Goal: Information Seeking & Learning: Learn about a topic

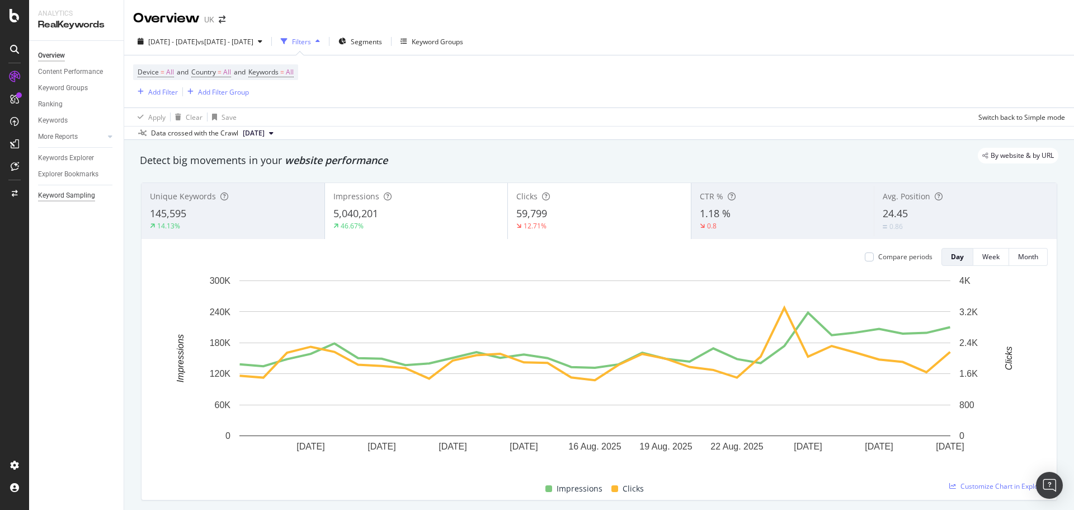
click at [56, 191] on div "Keyword Sampling" at bounding box center [66, 196] width 57 height 12
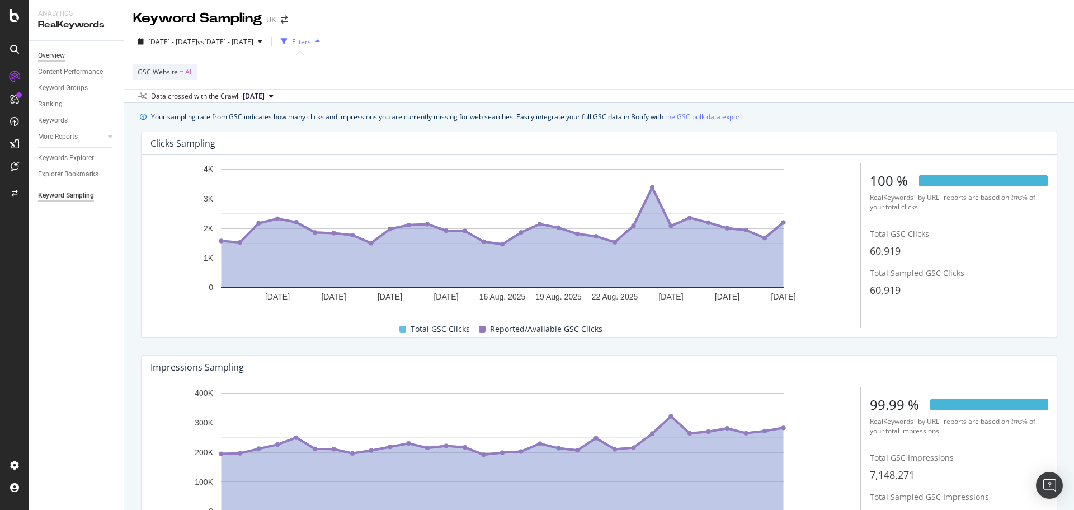
click at [47, 54] on div "Overview" at bounding box center [51, 56] width 27 height 12
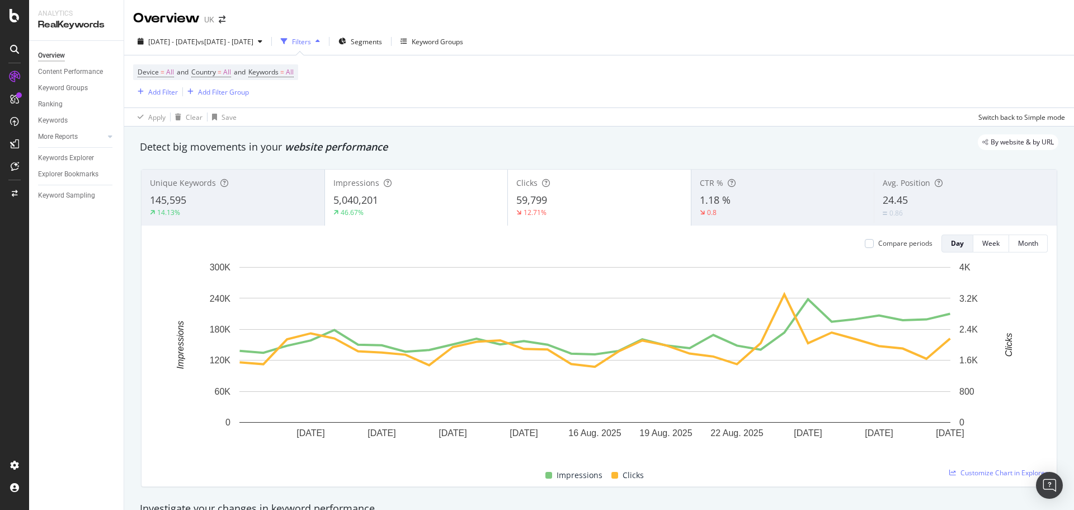
drag, startPoint x: 48, startPoint y: 54, endPoint x: 684, endPoint y: 181, distance: 648.5
click at [48, 54] on div "Overview" at bounding box center [51, 56] width 27 height 12
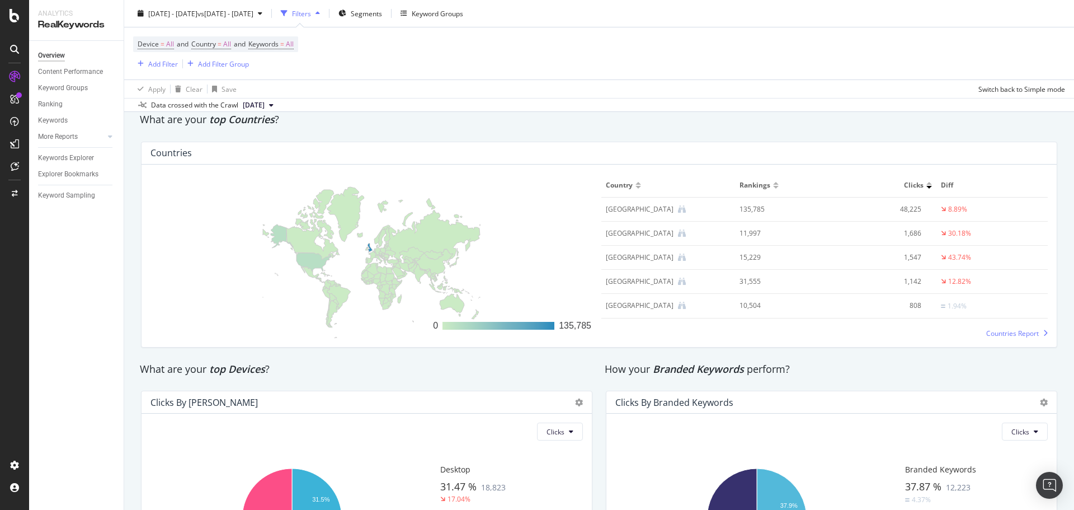
scroll to position [1399, 0]
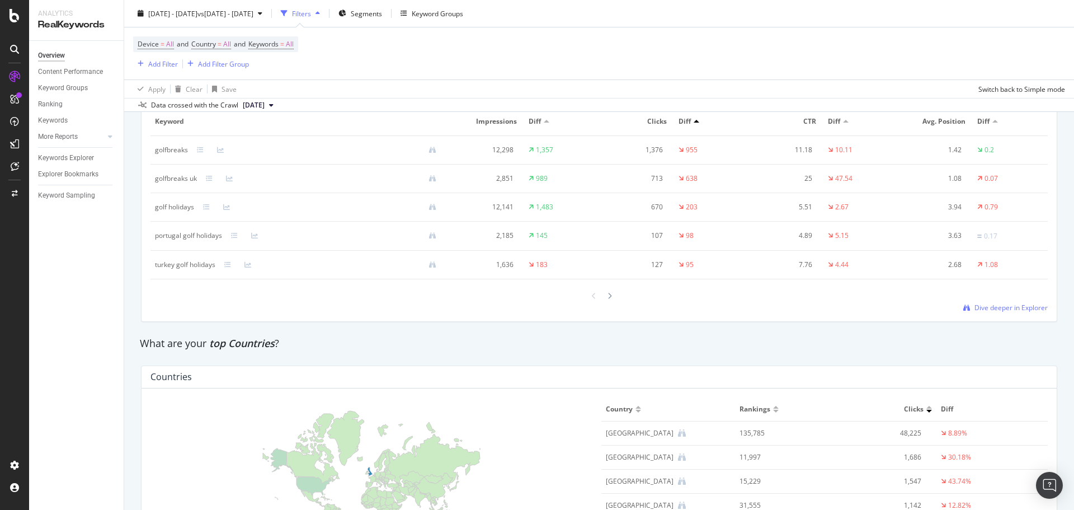
click at [837, 123] on div "Diff" at bounding box center [861, 121] width 66 height 10
click at [843, 123] on div at bounding box center [846, 121] width 6 height 3
click at [843, 121] on div at bounding box center [846, 121] width 6 height 3
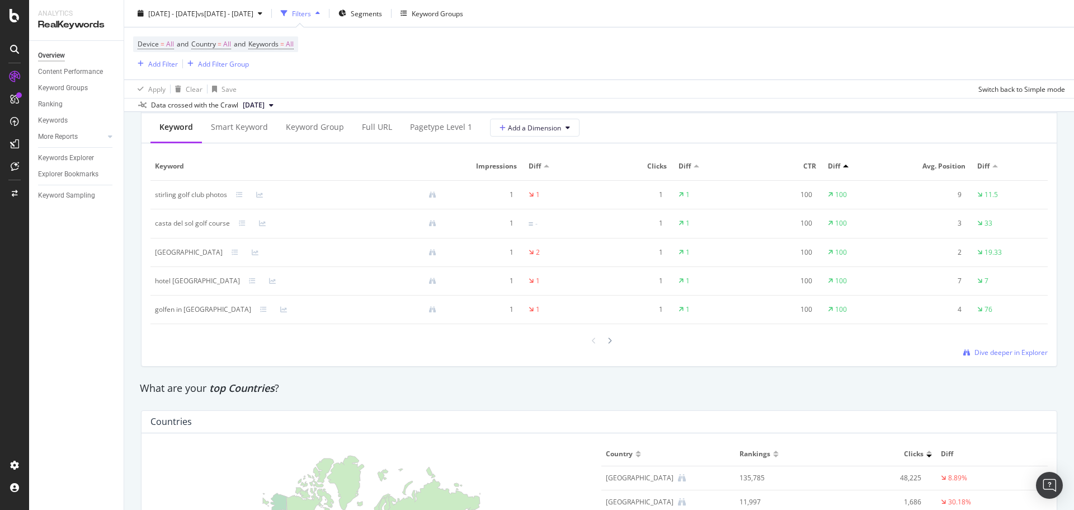
scroll to position [1287, 0]
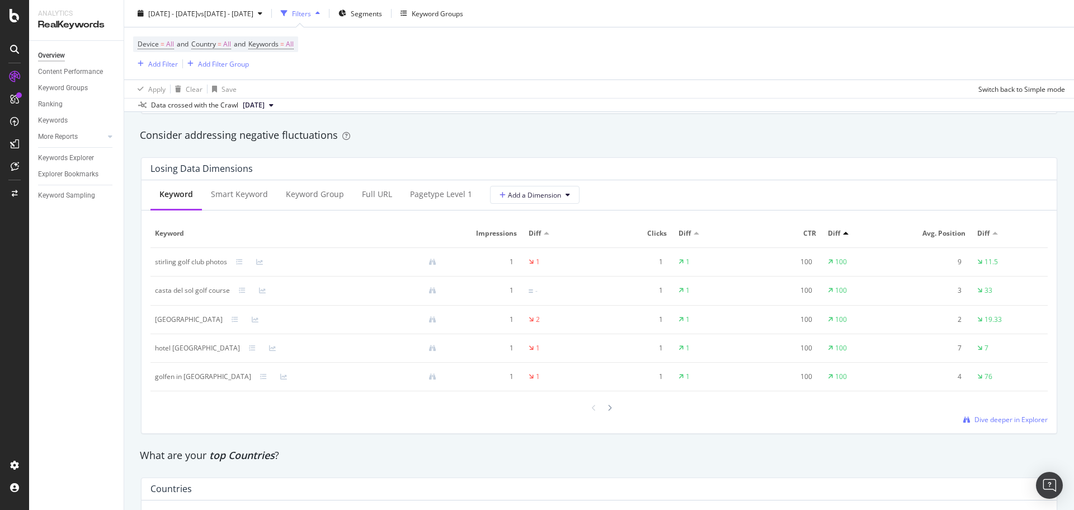
click at [843, 234] on div at bounding box center [846, 233] width 6 height 3
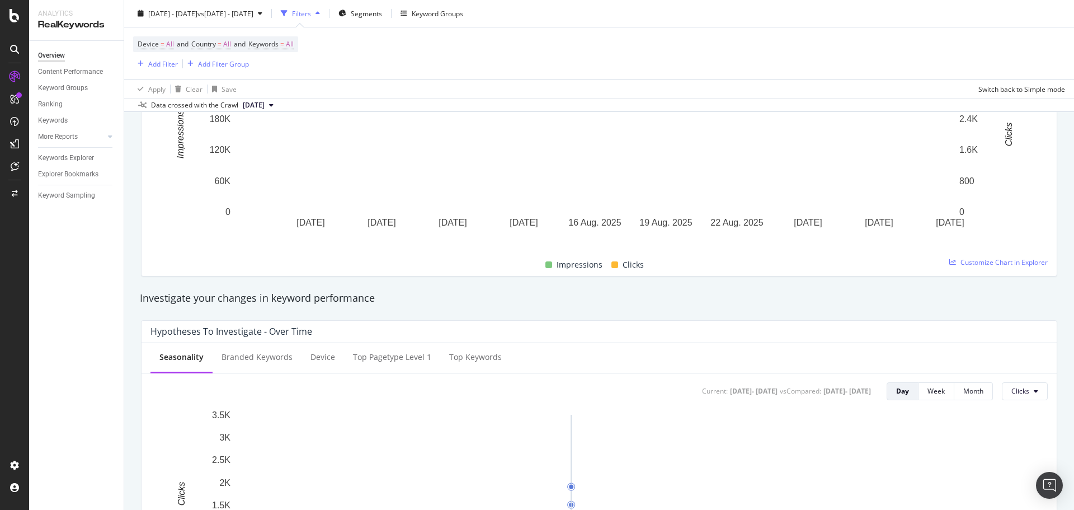
scroll to position [0, 0]
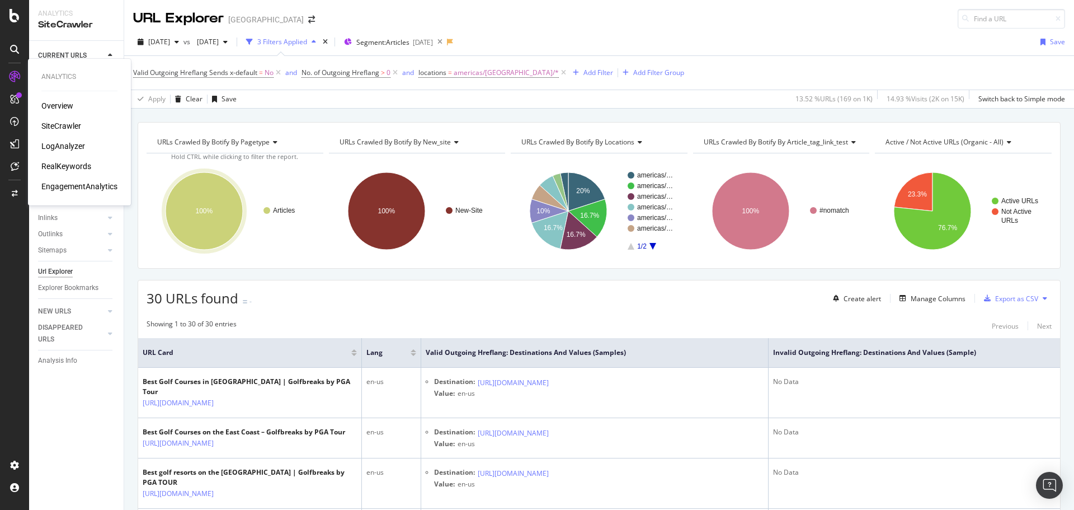
click at [64, 140] on div "Overview SiteCrawler LogAnalyzer RealKeywords EngagementAnalytics" at bounding box center [79, 146] width 76 height 92
click at [60, 149] on div "LogAnalyzer" at bounding box center [63, 145] width 44 height 11
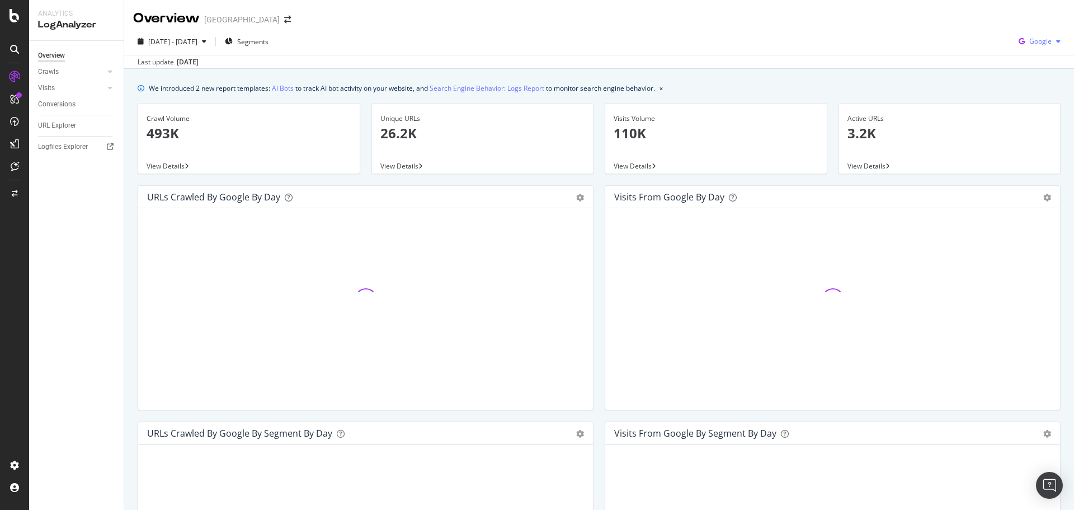
click at [1055, 32] on button "Google" at bounding box center [1039, 41] width 51 height 18
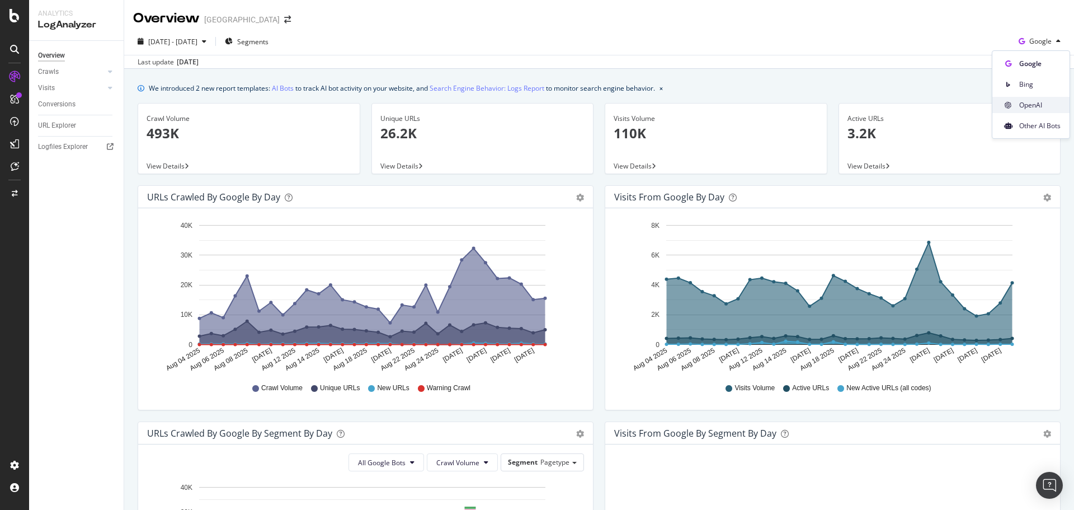
click at [1033, 110] on span "OpenAI" at bounding box center [1039, 105] width 41 height 10
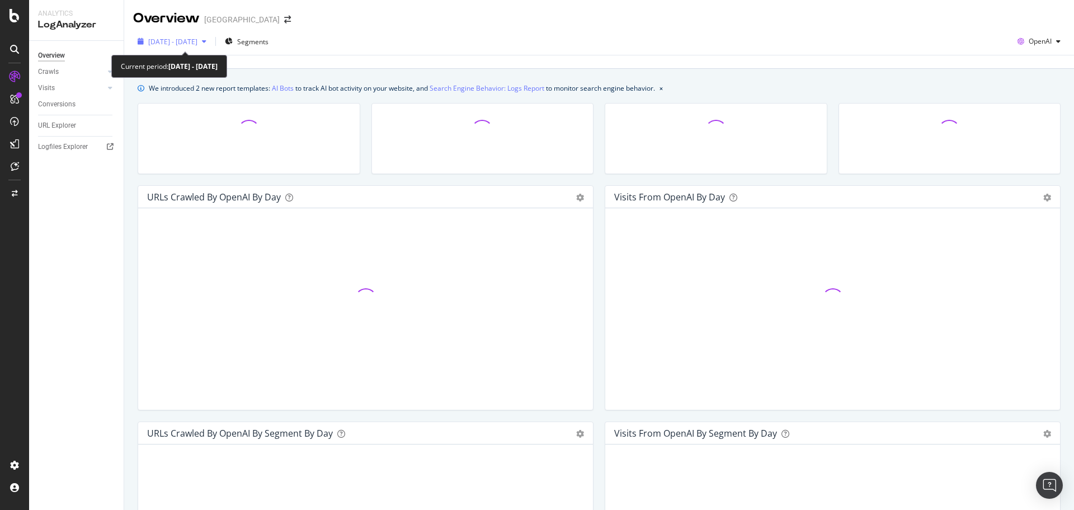
click at [197, 44] on span "2025 Aug. 4th - Sep. 2nd" at bounding box center [172, 42] width 49 height 10
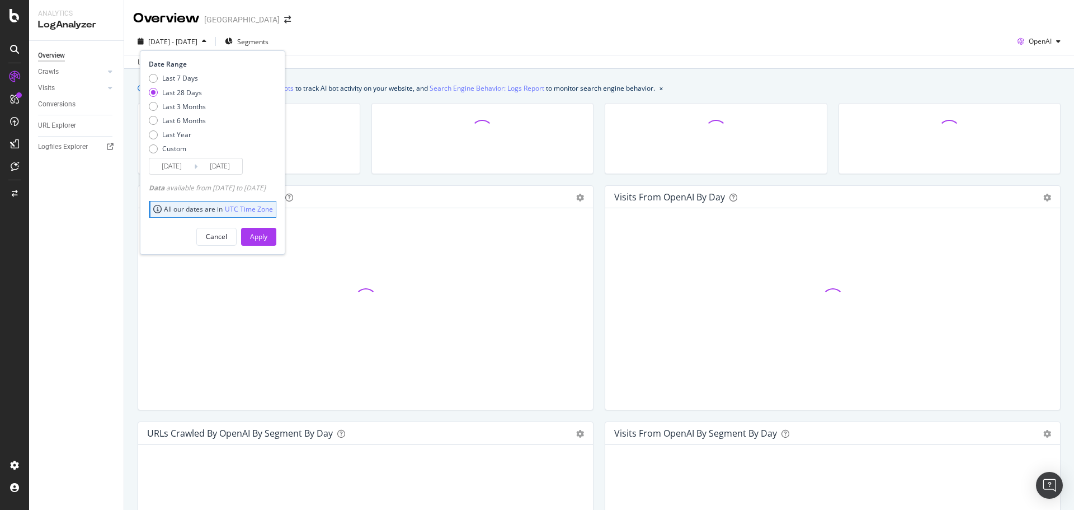
click at [177, 167] on input "2025/08/06" at bounding box center [171, 166] width 45 height 16
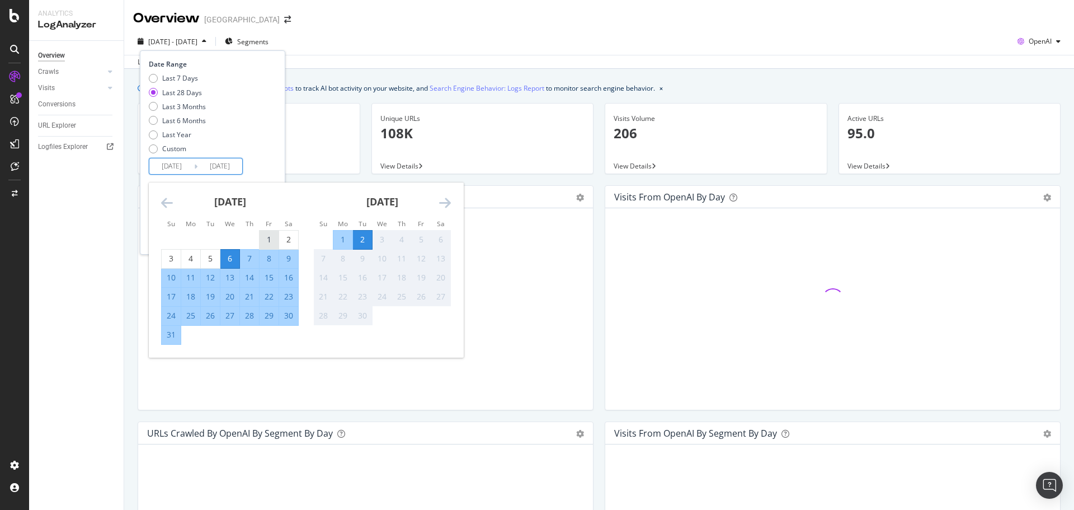
click at [262, 241] on div "1" at bounding box center [269, 239] width 19 height 11
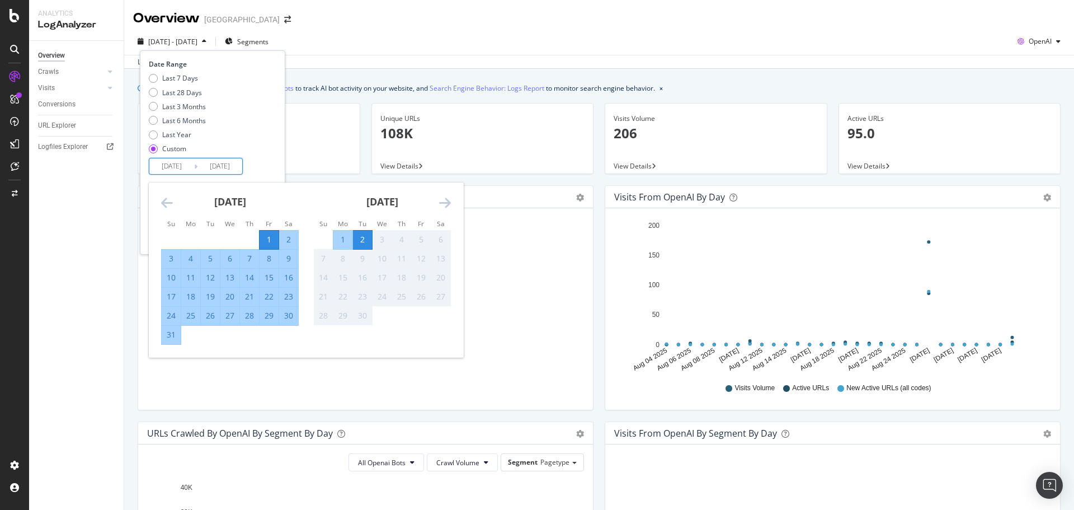
type input "2025/08/01"
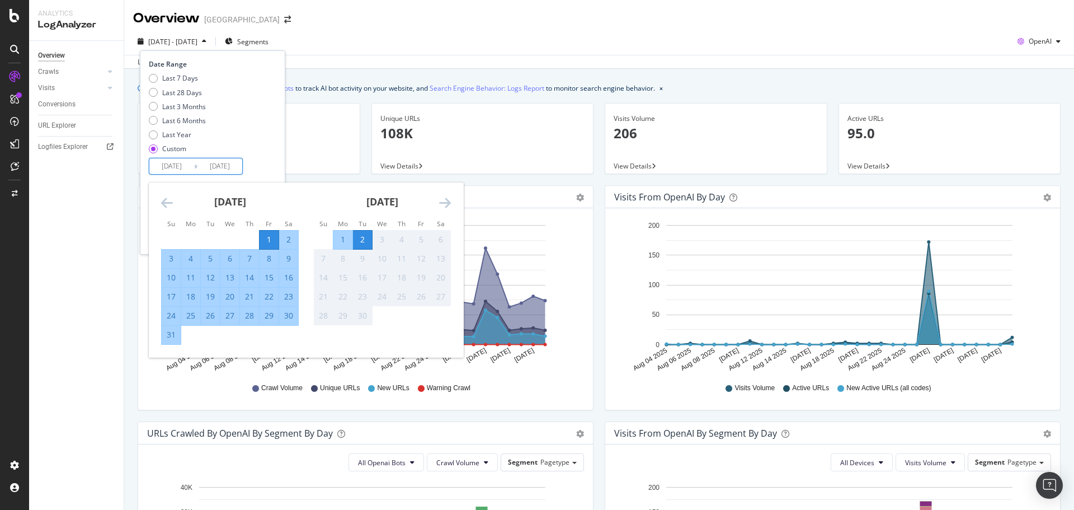
click at [170, 336] on div "31" at bounding box center [171, 334] width 19 height 11
type input "[DATE]"
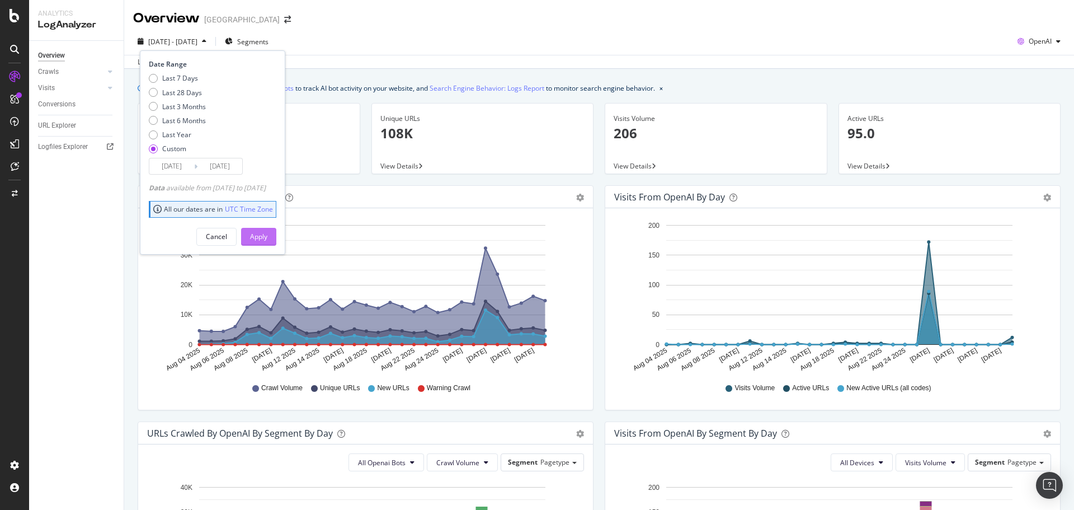
click at [267, 241] on div "Apply" at bounding box center [258, 237] width 17 height 10
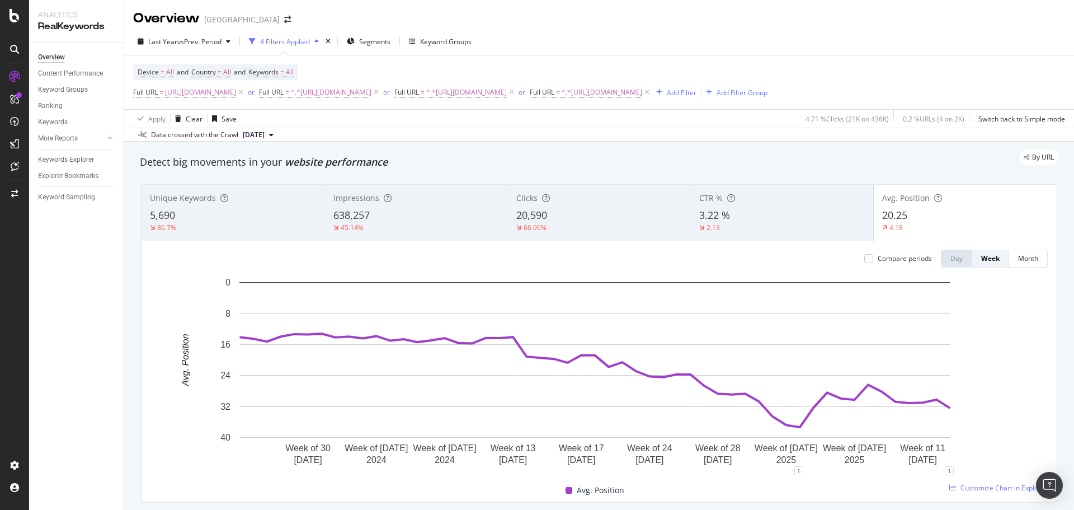
scroll to position [56, 0]
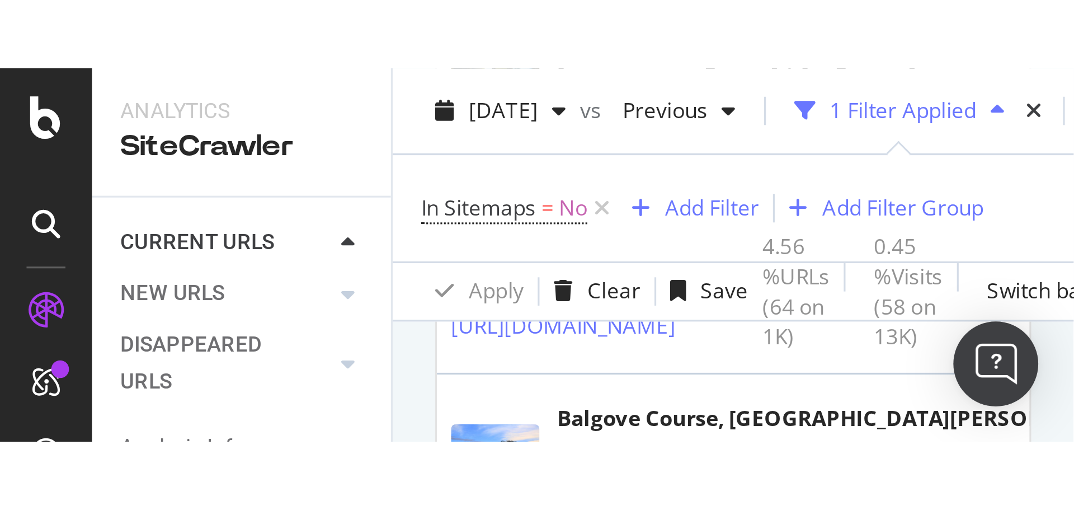
scroll to position [1231, 0]
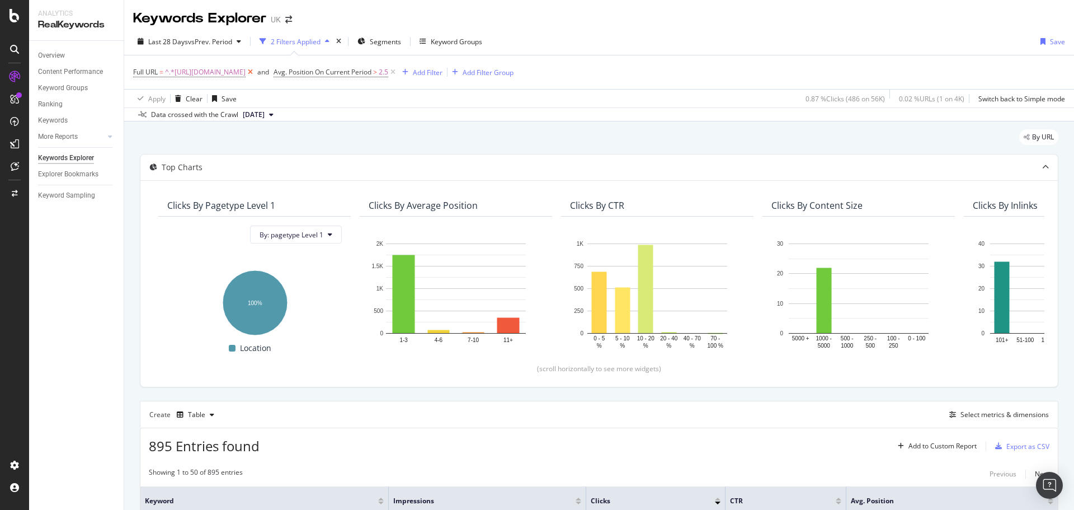
click at [255, 69] on icon at bounding box center [251, 72] width 10 height 11
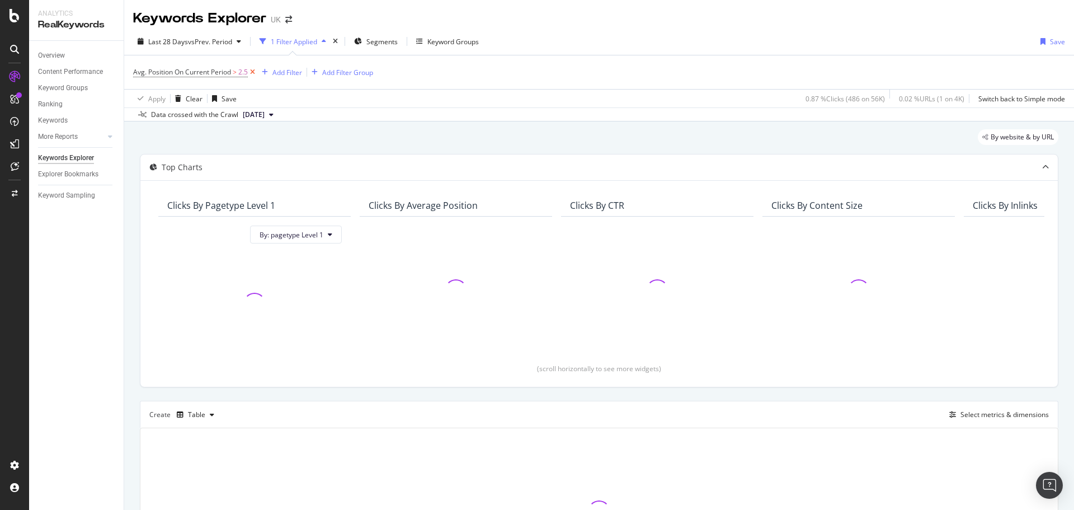
click at [254, 74] on icon at bounding box center [253, 72] width 10 height 11
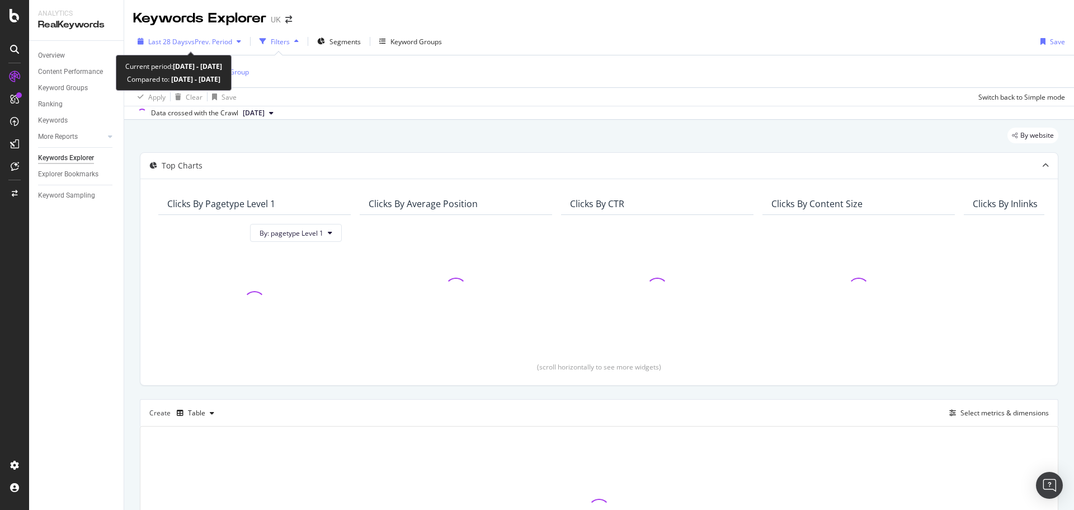
click at [214, 42] on span "vs Prev. Period" at bounding box center [210, 42] width 44 height 10
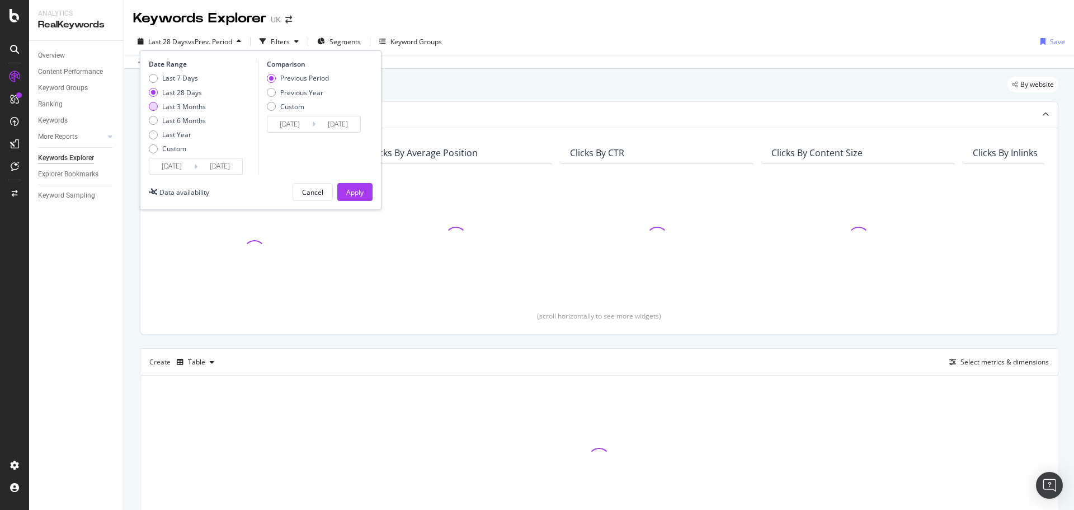
click at [187, 107] on div "Last 3 Months" at bounding box center [184, 107] width 44 height 10
type input "[DATE]"
click at [352, 188] on div "Apply" at bounding box center [354, 192] width 17 height 10
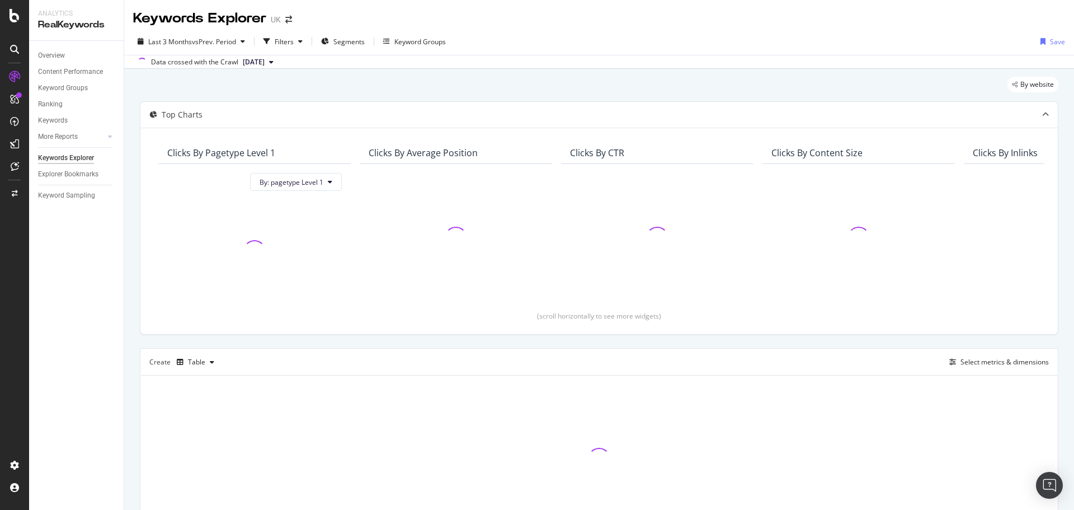
click at [173, 51] on div "Last 3 Months vs Prev. Period Filters Segments Keyword Groups Save" at bounding box center [599, 43] width 950 height 22
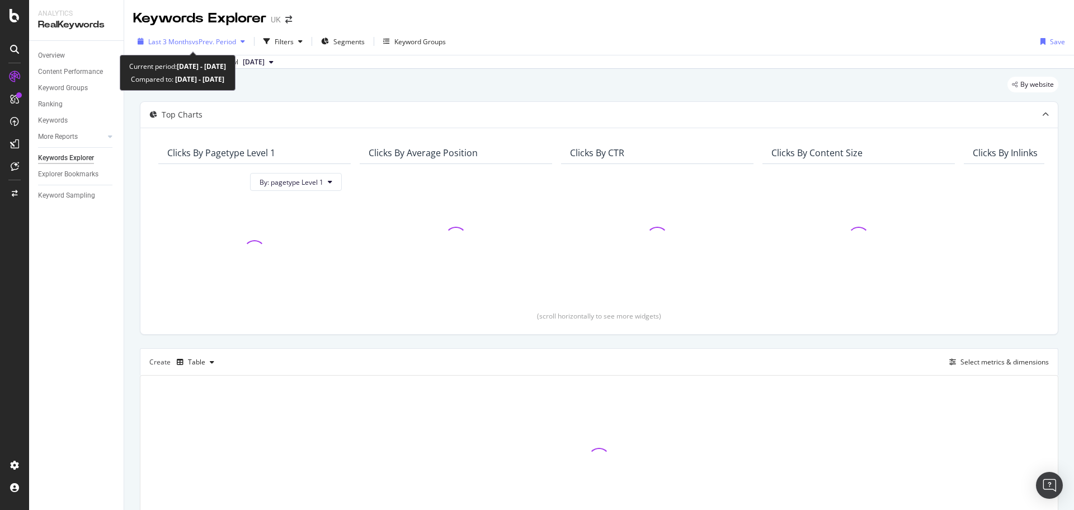
click at [184, 44] on span "Last 3 Months" at bounding box center [170, 42] width 44 height 10
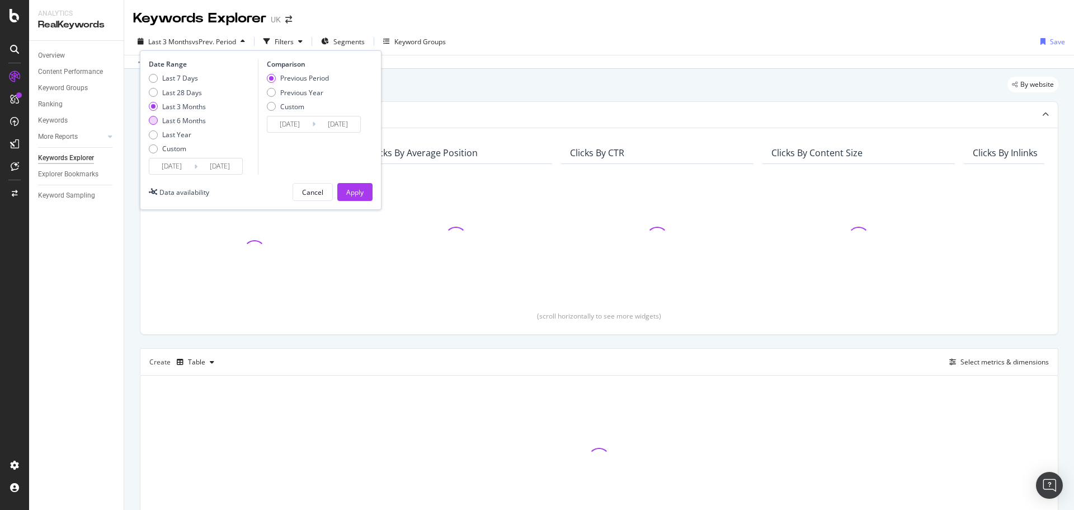
click at [166, 119] on div "Last 6 Months" at bounding box center [184, 121] width 44 height 10
type input "[DATE]"
click at [350, 188] on div "Apply" at bounding box center [354, 192] width 17 height 10
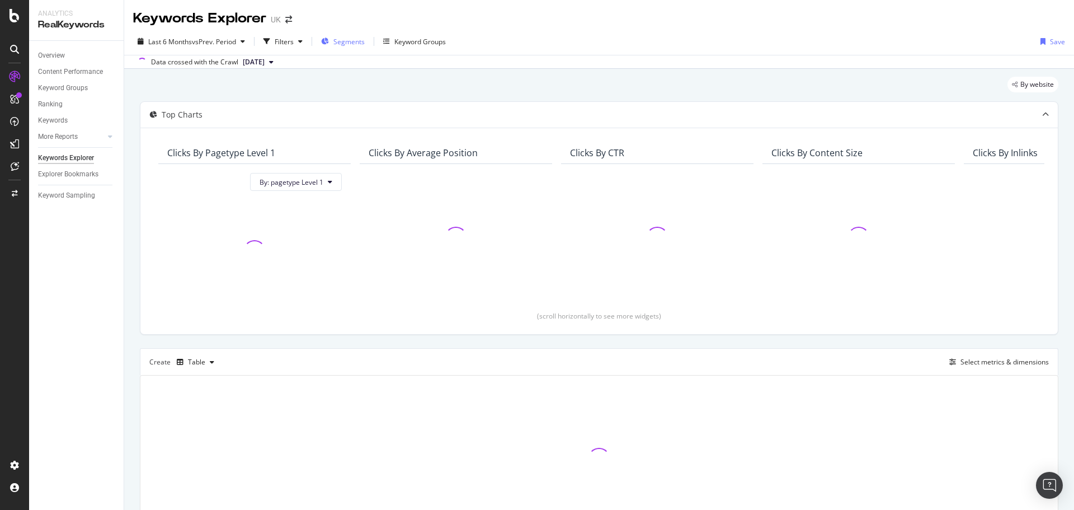
click at [355, 45] on span "Segments" at bounding box center [348, 42] width 31 height 10
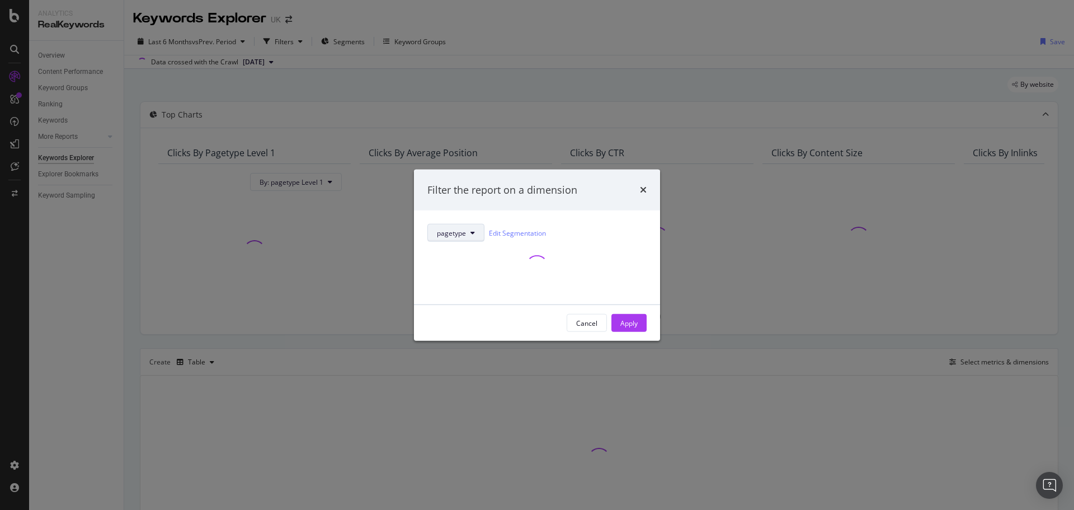
click at [462, 236] on span "pagetype" at bounding box center [451, 233] width 29 height 10
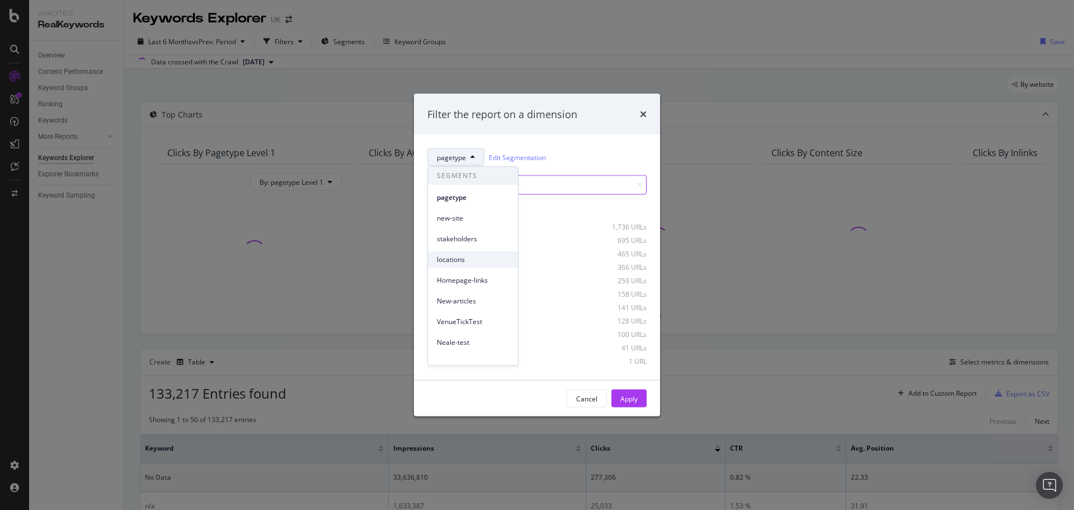
click at [458, 256] on span "locations" at bounding box center [473, 260] width 72 height 10
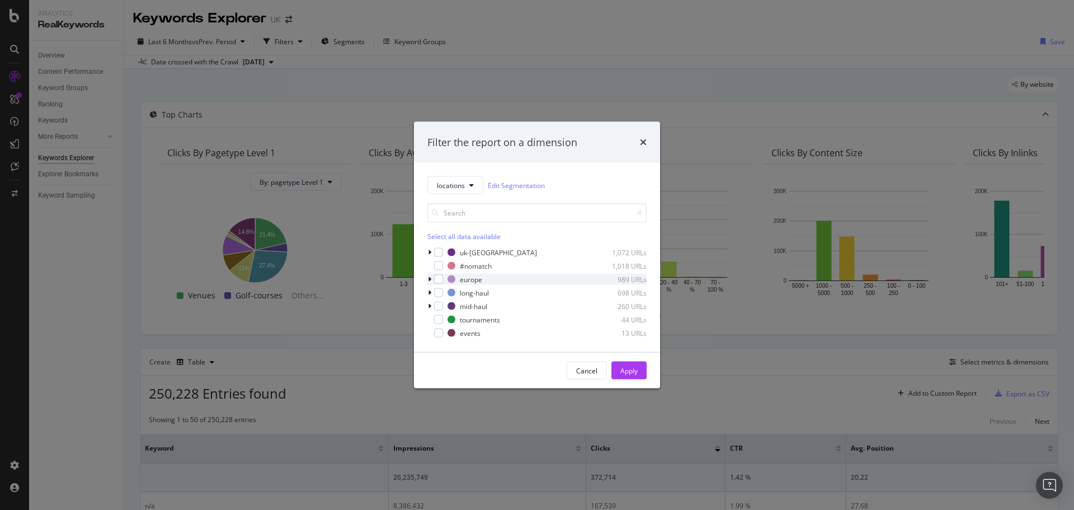
click at [431, 279] on icon "modal" at bounding box center [429, 279] width 3 height 7
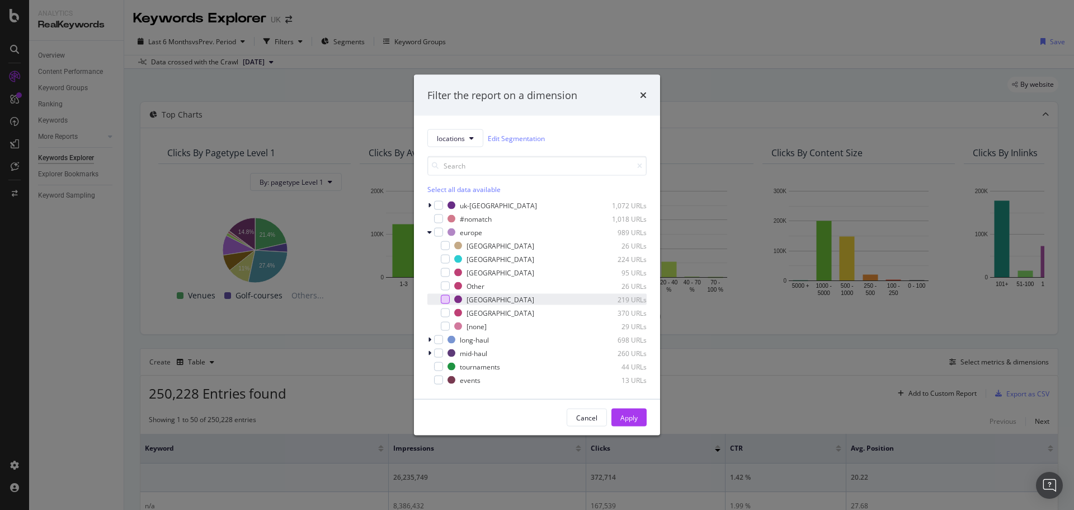
click at [446, 298] on div "modal" at bounding box center [445, 299] width 9 height 9
click at [642, 424] on button "Apply" at bounding box center [628, 417] width 35 height 18
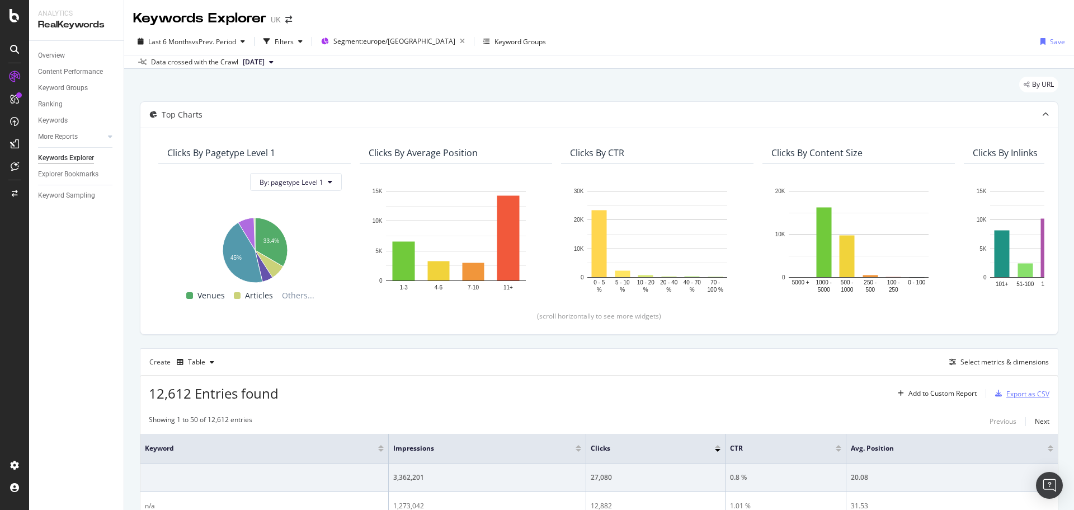
click at [1006, 395] on div "Export as CSV" at bounding box center [1027, 394] width 43 height 10
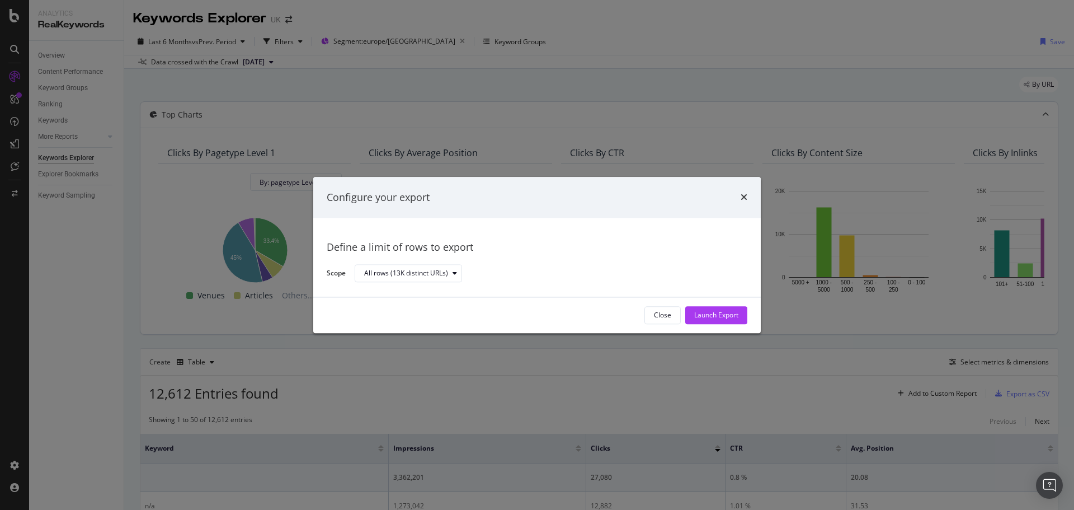
click at [661, 313] on div "Close" at bounding box center [662, 315] width 17 height 10
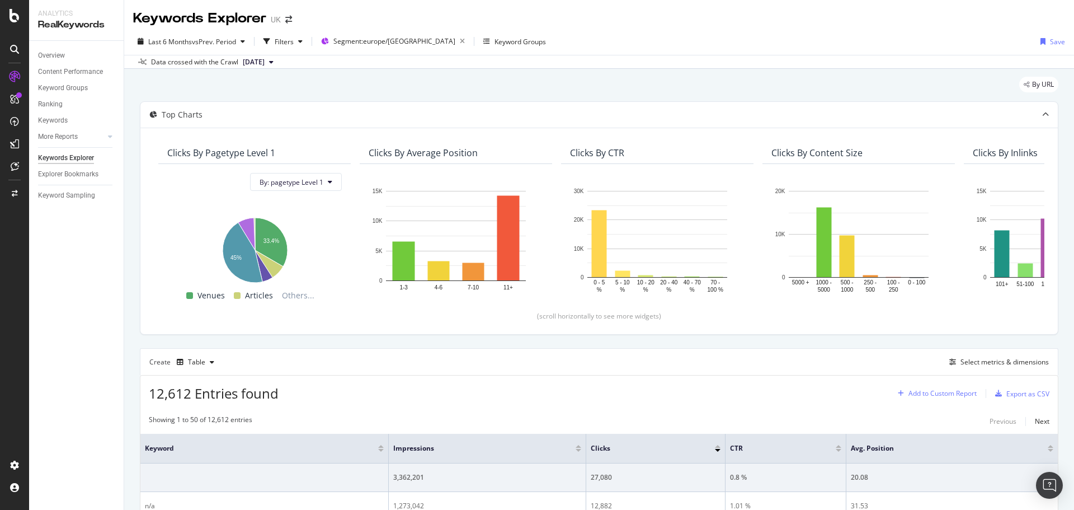
click at [935, 394] on div "Add to Custom Report" at bounding box center [943, 393] width 68 height 7
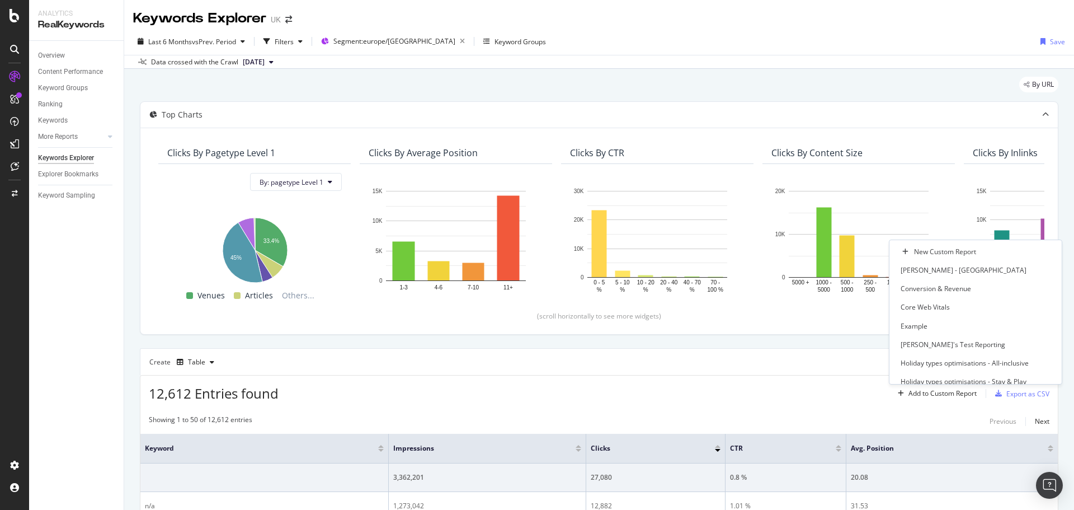
click at [860, 384] on div "12,612 Entries found Add to Custom Report Export as CSV" at bounding box center [599, 388] width 918 height 27
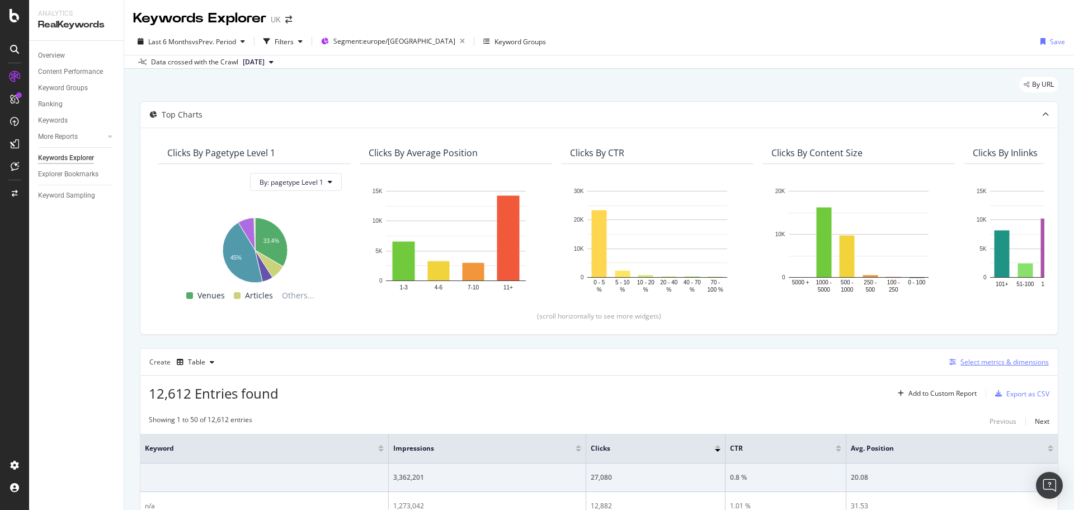
click at [1015, 363] on div "Select metrics & dimensions" at bounding box center [1005, 362] width 88 height 10
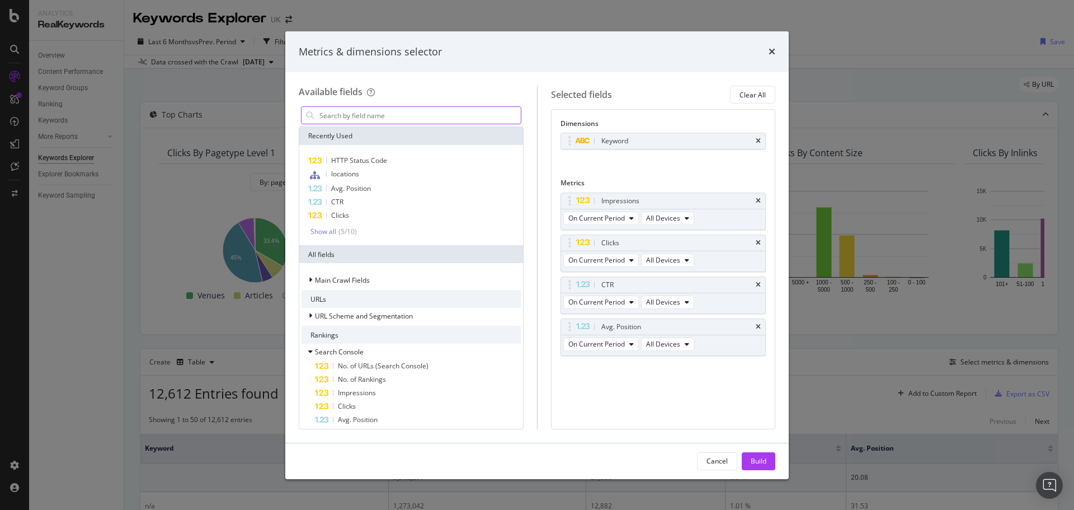
click at [390, 116] on input "modal" at bounding box center [419, 115] width 203 height 17
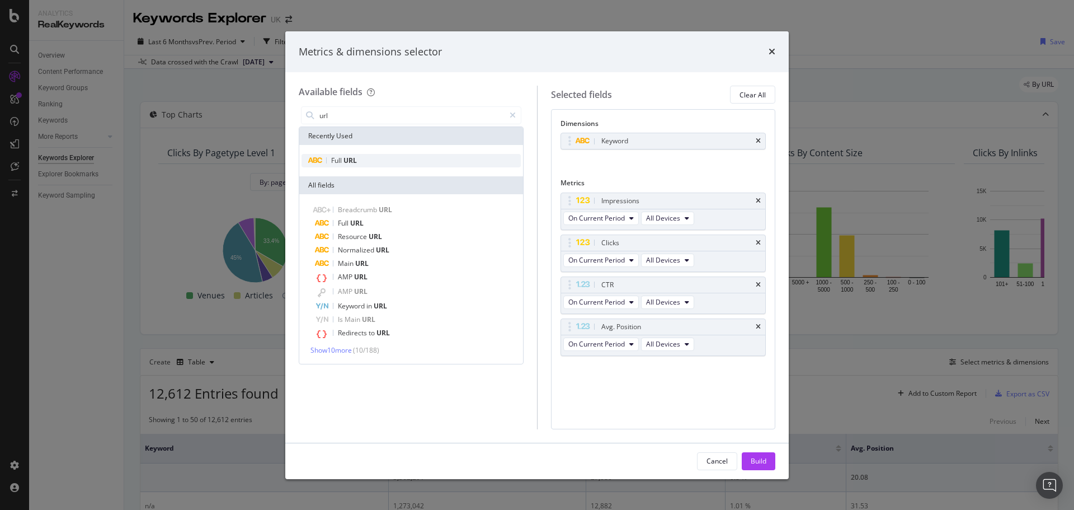
type input "url"
click at [391, 156] on div "Full URL" at bounding box center [411, 160] width 219 height 13
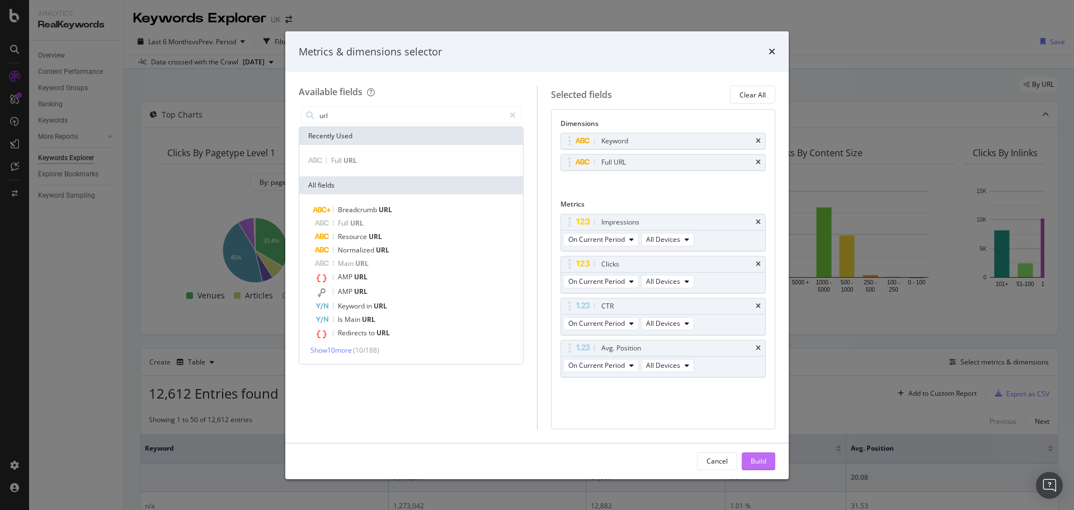
click at [755, 458] on div "Build" at bounding box center [759, 461] width 16 height 10
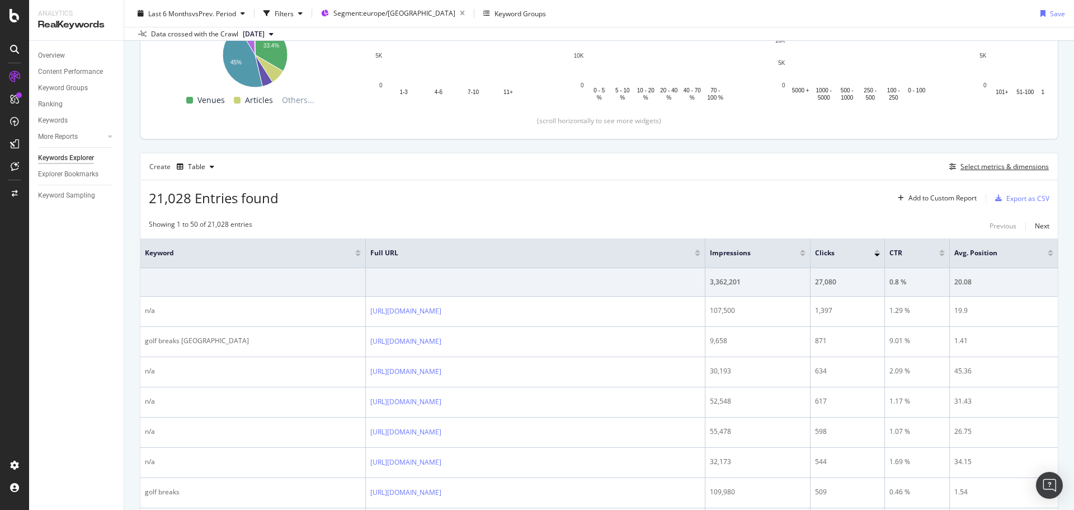
scroll to position [224, 0]
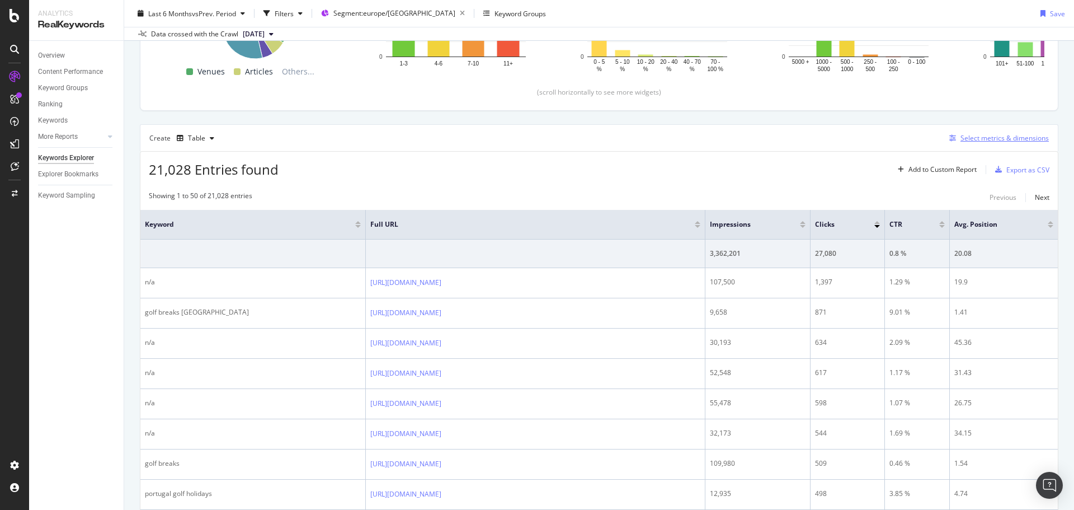
click at [970, 144] on div "Select metrics & dimensions" at bounding box center [997, 138] width 104 height 12
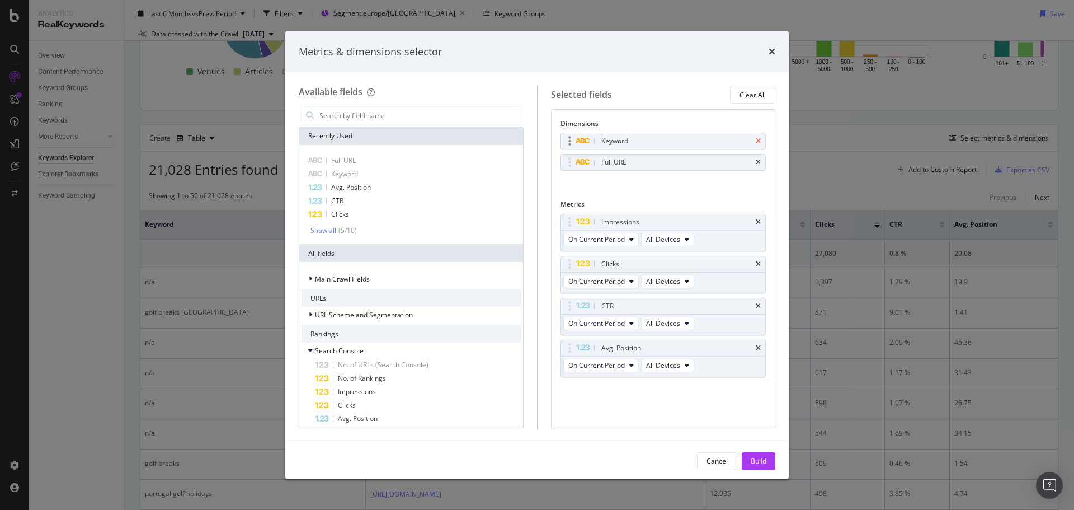
click at [758, 140] on icon "times" at bounding box center [758, 141] width 5 height 7
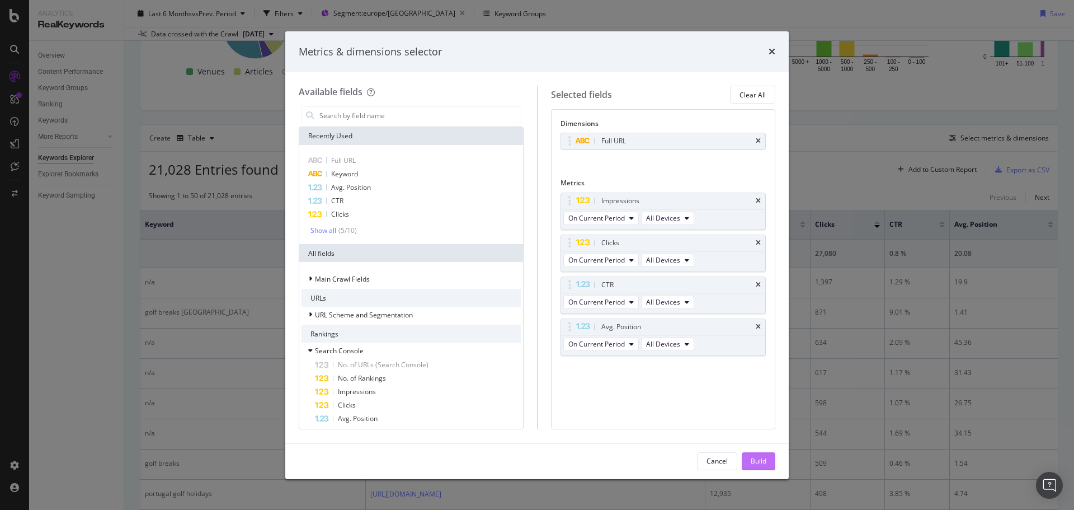
click at [768, 455] on button "Build" at bounding box center [759, 461] width 34 height 18
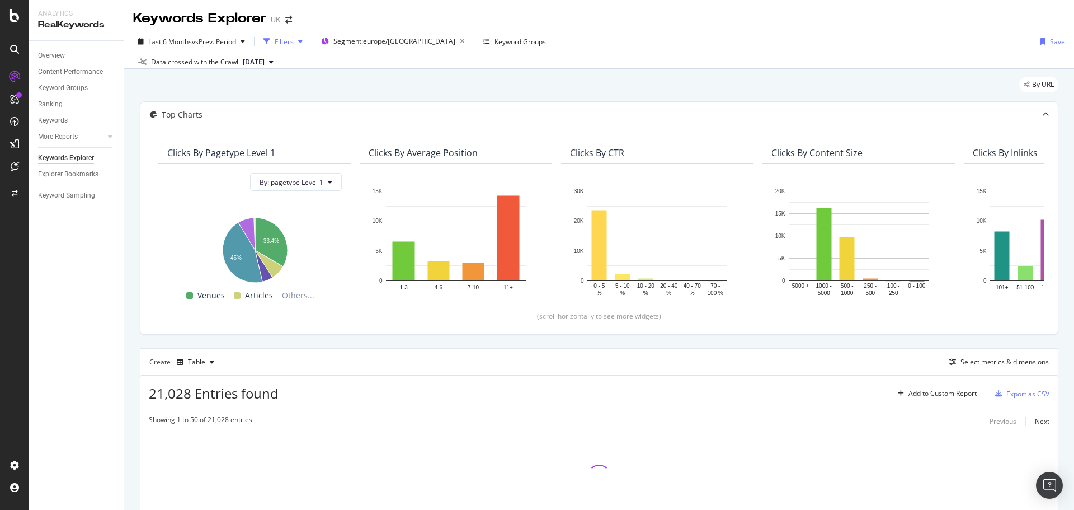
click at [283, 48] on div "Filters" at bounding box center [283, 41] width 48 height 17
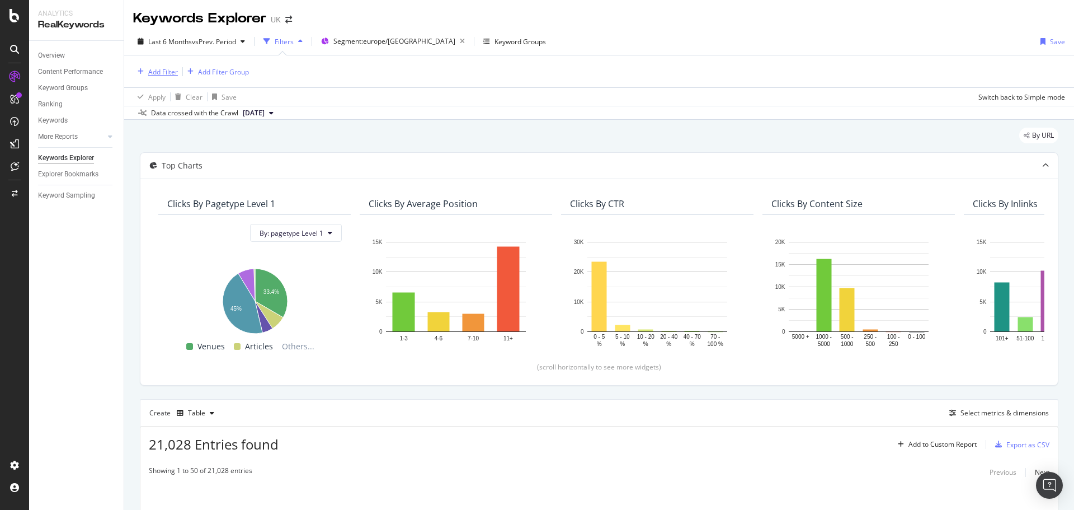
click at [166, 76] on div "Add Filter" at bounding box center [163, 72] width 30 height 10
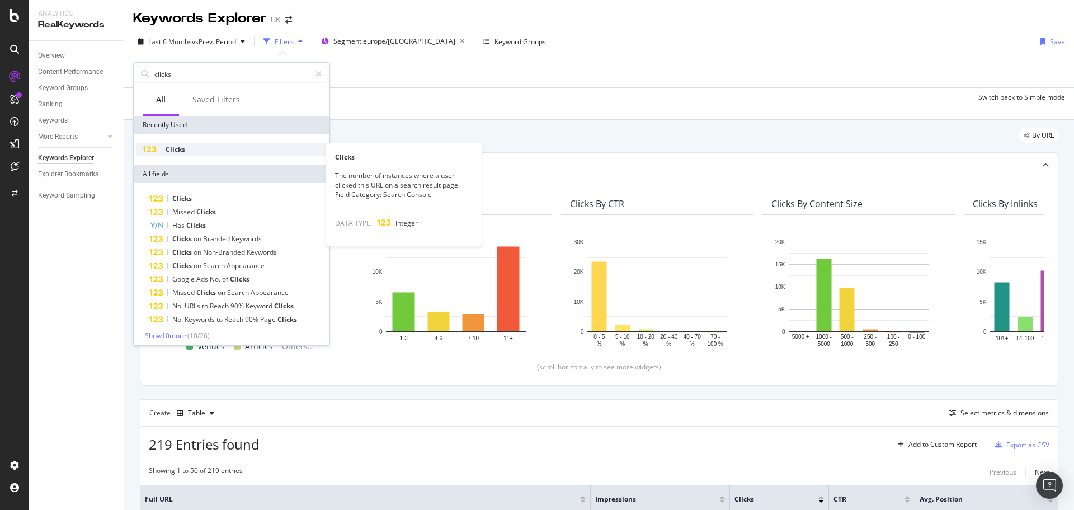
type input "clicks"
click at [189, 149] on div "Clicks" at bounding box center [231, 149] width 191 height 13
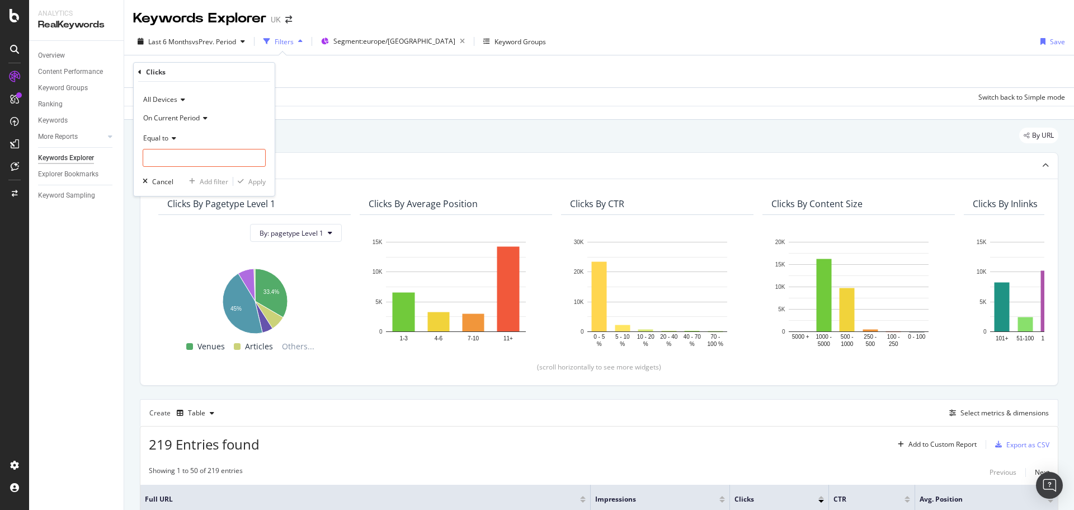
click at [173, 141] on icon at bounding box center [172, 138] width 8 height 7
click at [188, 209] on span "Less than or equal to" at bounding box center [180, 205] width 65 height 10
click at [176, 157] on input "number" at bounding box center [204, 158] width 123 height 18
type input "20"
drag, startPoint x: 253, startPoint y: 182, endPoint x: 261, endPoint y: 186, distance: 9.3
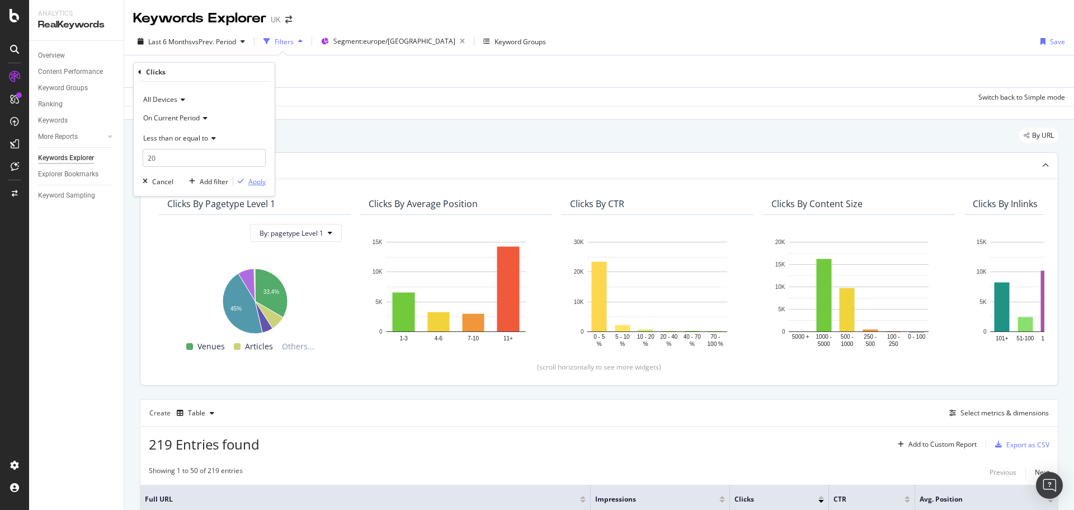
click at [253, 182] on div "Apply" at bounding box center [256, 182] width 17 height 10
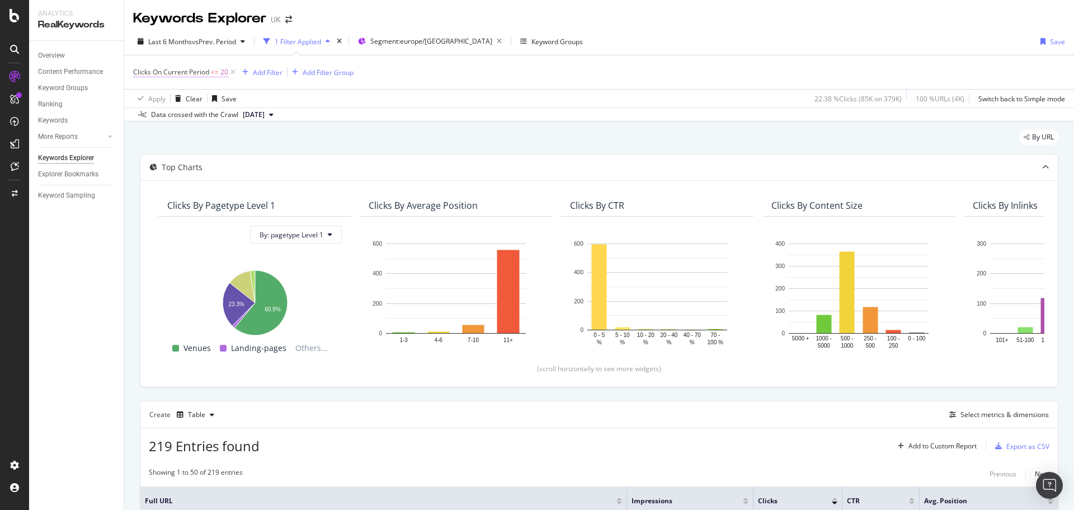
click at [166, 72] on span "Clicks On Current Period" at bounding box center [171, 72] width 76 height 10
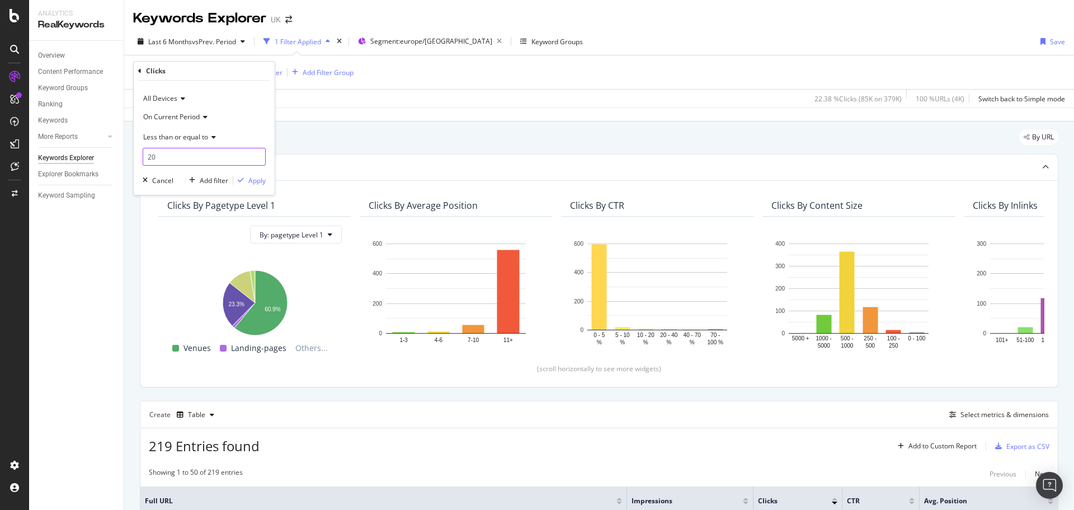
click at [158, 157] on input "20" at bounding box center [204, 157] width 123 height 18
click at [157, 157] on input "20" at bounding box center [204, 157] width 123 height 18
click at [217, 139] on div "Less than or equal to" at bounding box center [204, 137] width 123 height 18
click at [173, 166] on div "Equal to" at bounding box center [205, 159] width 120 height 15
click at [174, 162] on input "20" at bounding box center [204, 157] width 123 height 18
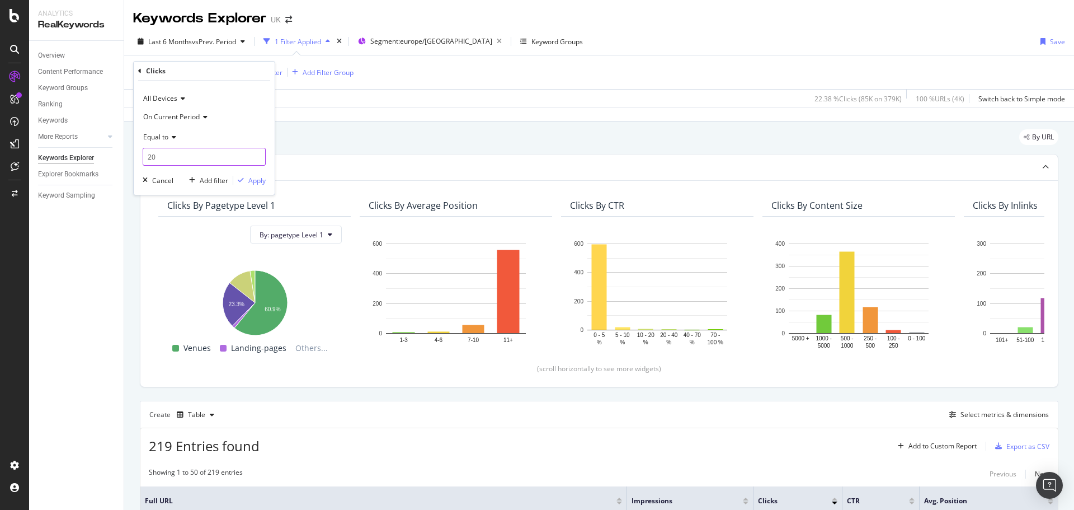
click at [174, 162] on input "20" at bounding box center [204, 157] width 123 height 18
type input "2"
type input "0"
click at [250, 180] on div "Apply" at bounding box center [256, 181] width 17 height 10
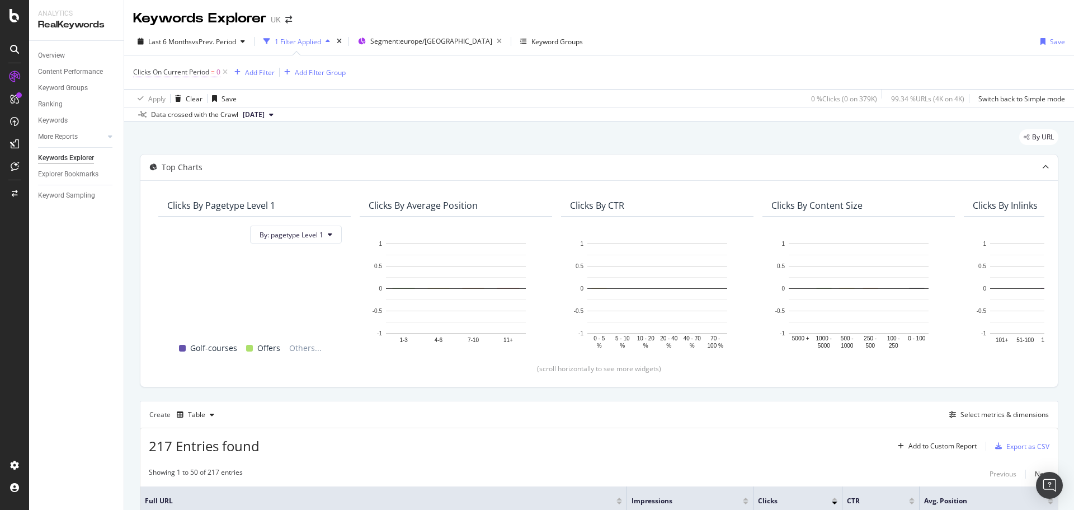
click at [184, 68] on span "Clicks On Current Period" at bounding box center [171, 72] width 76 height 10
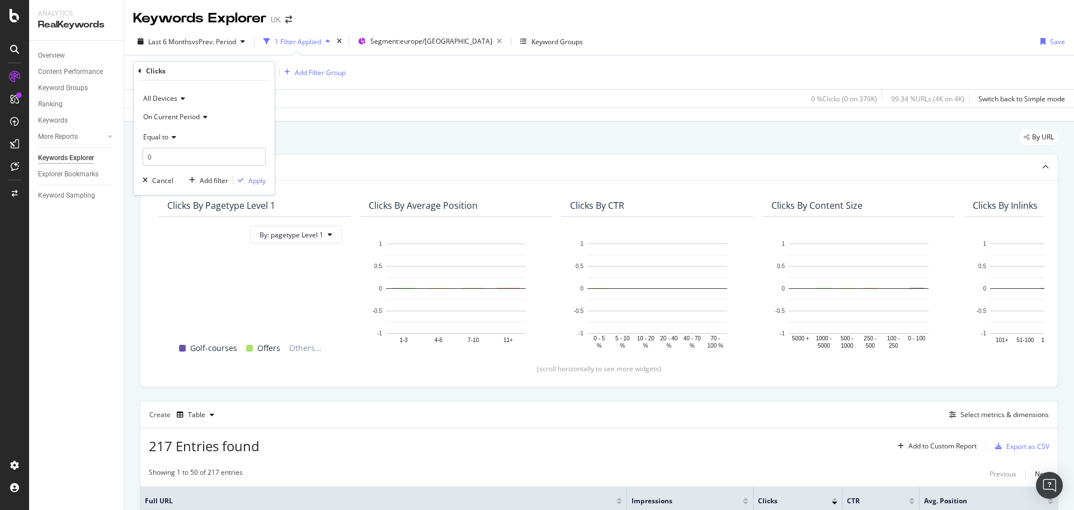
click at [173, 137] on icon at bounding box center [172, 137] width 8 height 7
click at [141, 70] on icon at bounding box center [139, 71] width 3 height 7
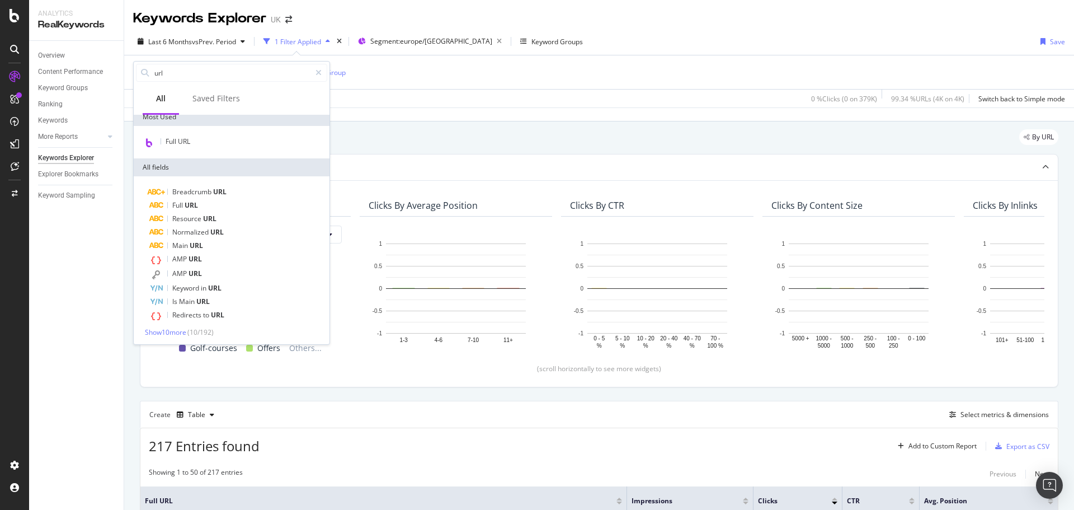
scroll to position [8, 0]
click at [177, 68] on input "url" at bounding box center [231, 72] width 157 height 17
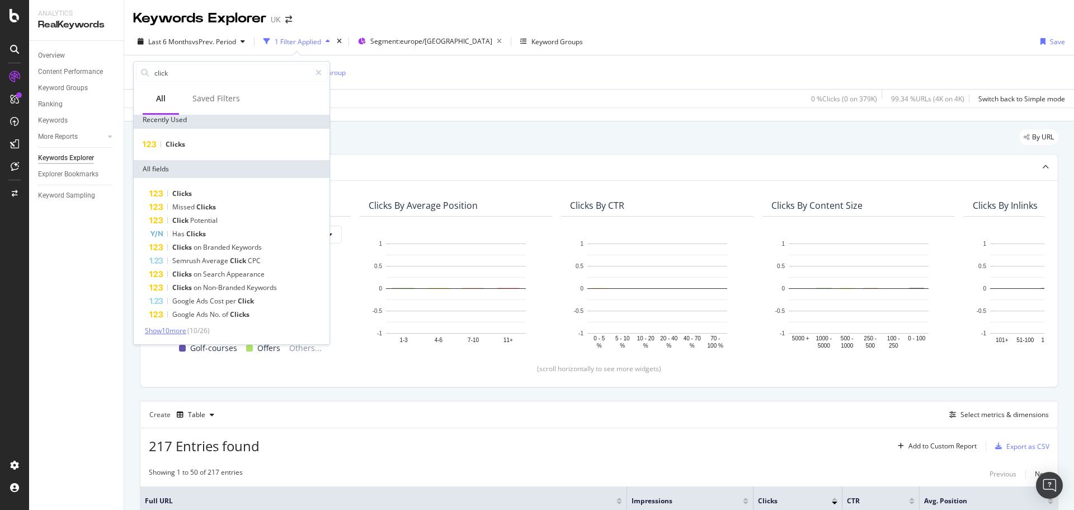
type input "click"
click at [174, 335] on span "Show 10 more" at bounding box center [165, 331] width 41 height 10
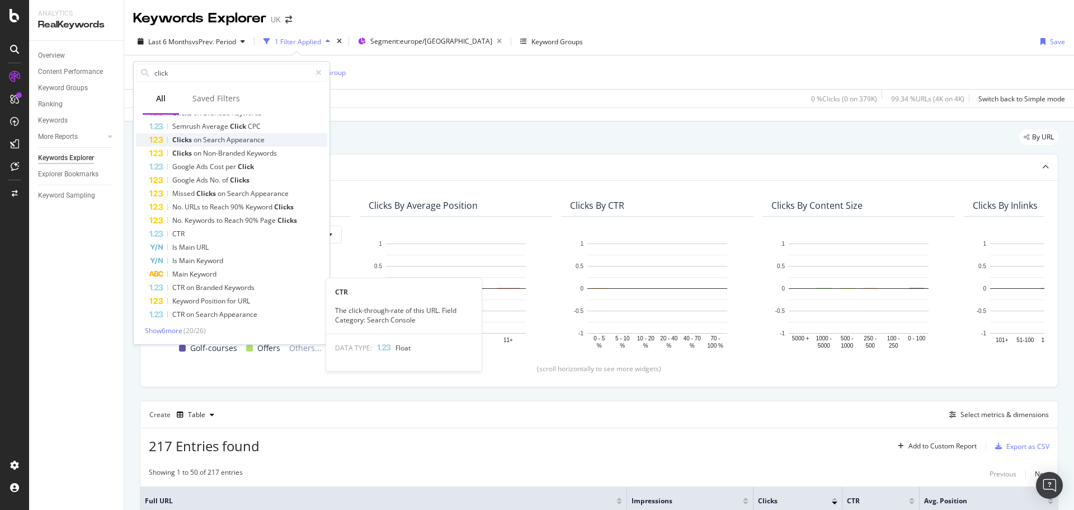
scroll to position [0, 0]
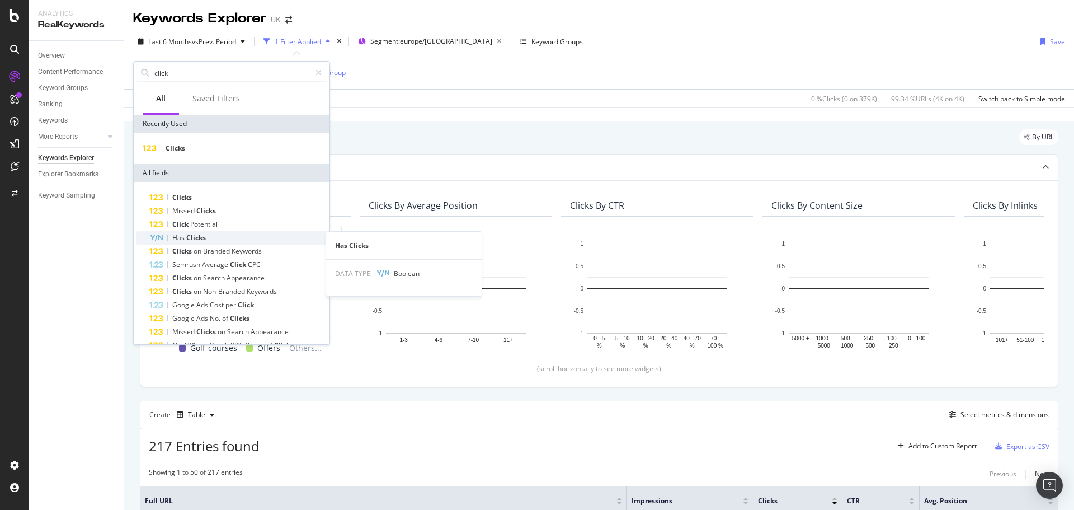
click at [212, 237] on div "Has Clicks" at bounding box center [238, 237] width 178 height 13
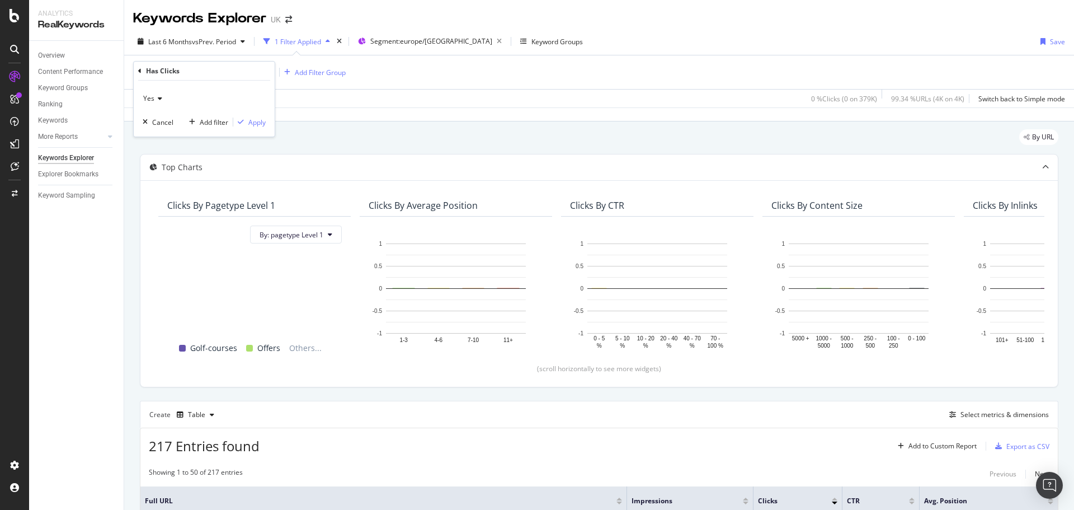
click at [162, 102] on div "Yes" at bounding box center [204, 99] width 123 height 18
click at [164, 138] on div "No" at bounding box center [205, 136] width 120 height 15
click at [260, 121] on div "Apply" at bounding box center [256, 122] width 17 height 10
click at [185, 72] on icon at bounding box center [186, 72] width 10 height 11
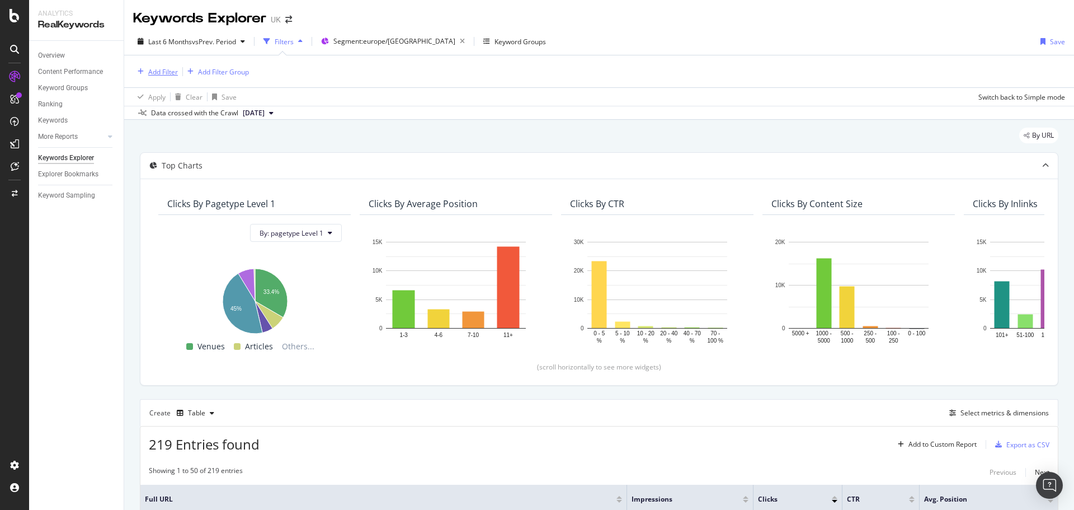
click at [173, 70] on div "Add Filter" at bounding box center [163, 72] width 30 height 10
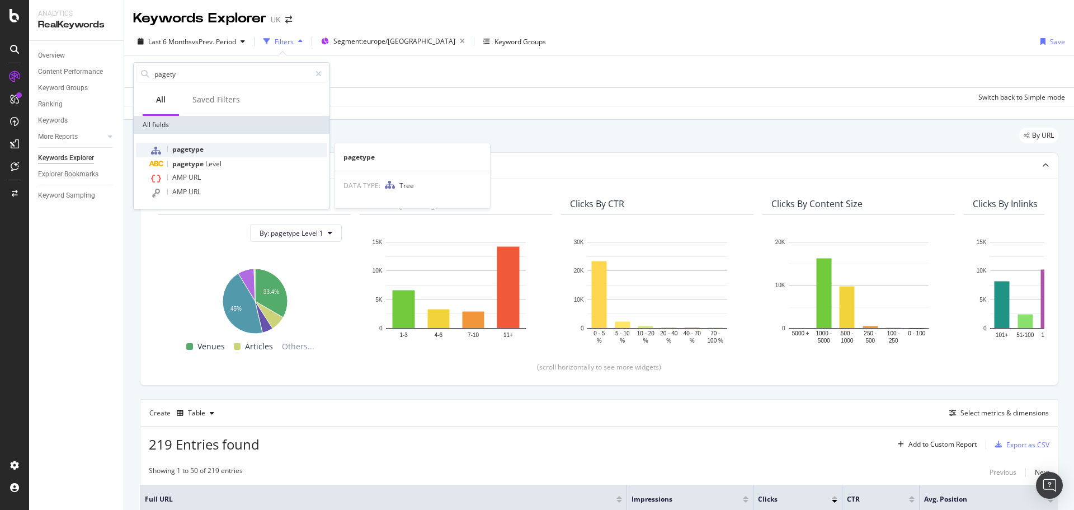
type input "pagety"
click at [193, 146] on span "pagetype" at bounding box center [187, 149] width 31 height 10
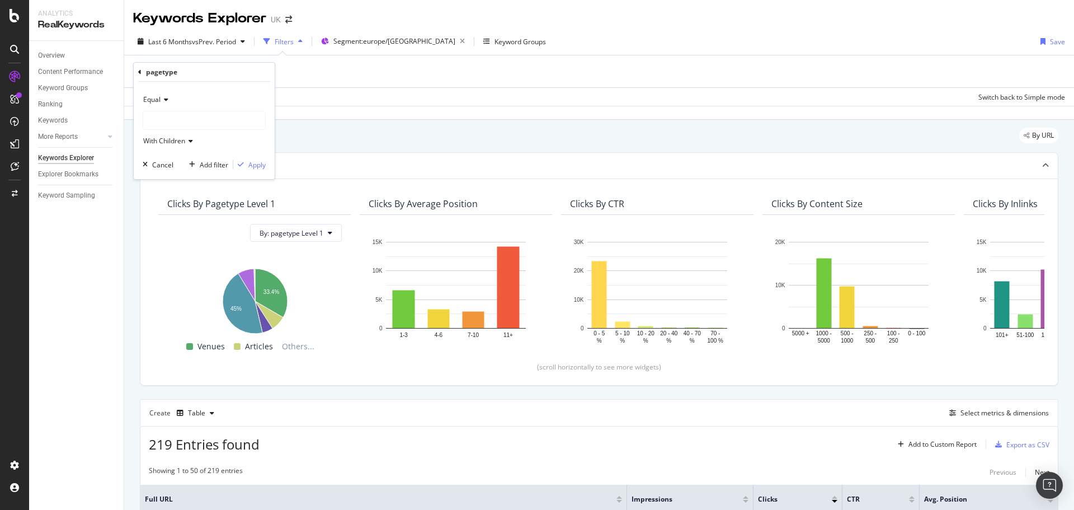
click at [187, 131] on div "Equal With Children" at bounding box center [204, 120] width 123 height 59
click at [191, 123] on div at bounding box center [204, 120] width 122 height 18
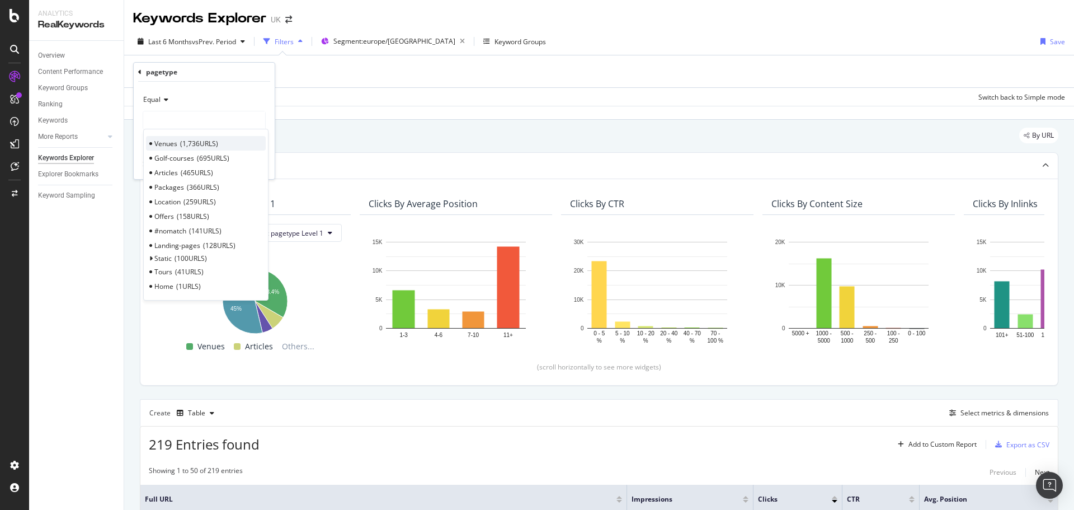
click at [183, 141] on span "1,736 URLS" at bounding box center [199, 144] width 38 height 10
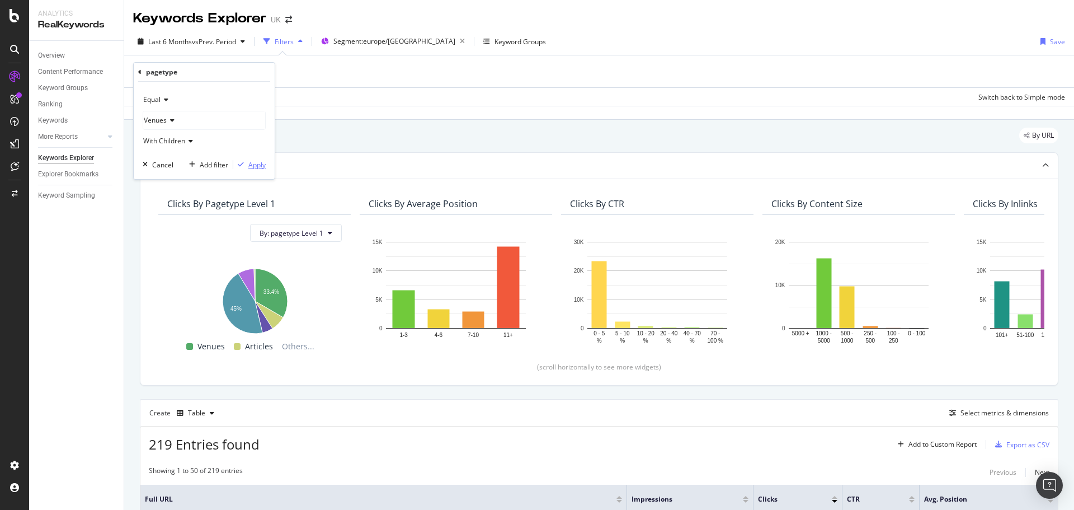
click at [249, 163] on div "Apply" at bounding box center [256, 165] width 17 height 10
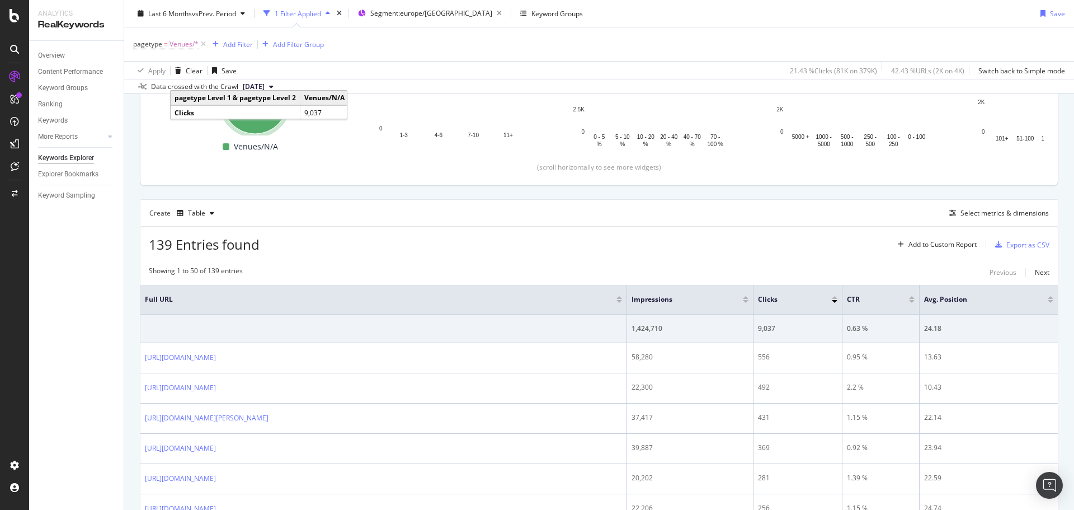
scroll to position [293, 0]
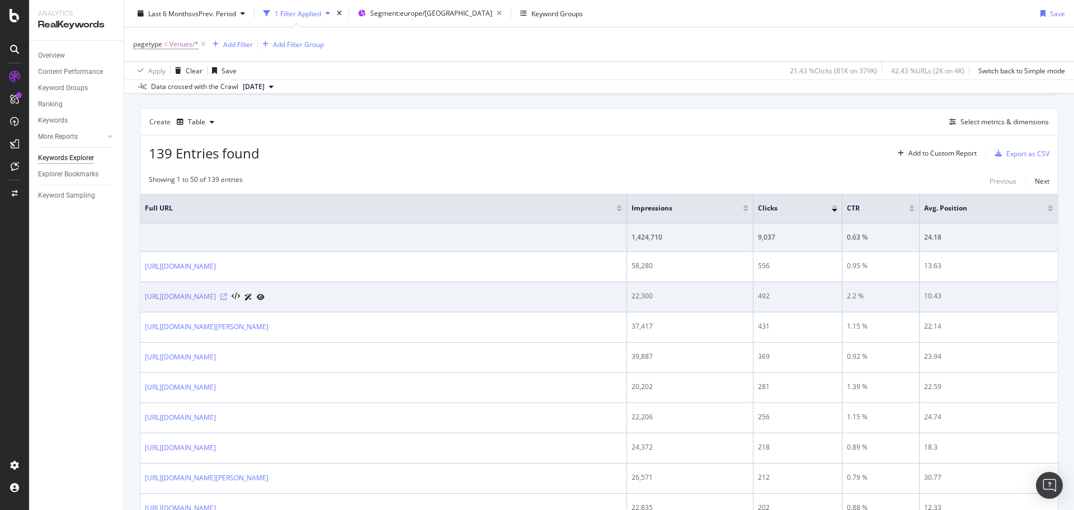
click at [227, 299] on icon at bounding box center [223, 296] width 7 height 7
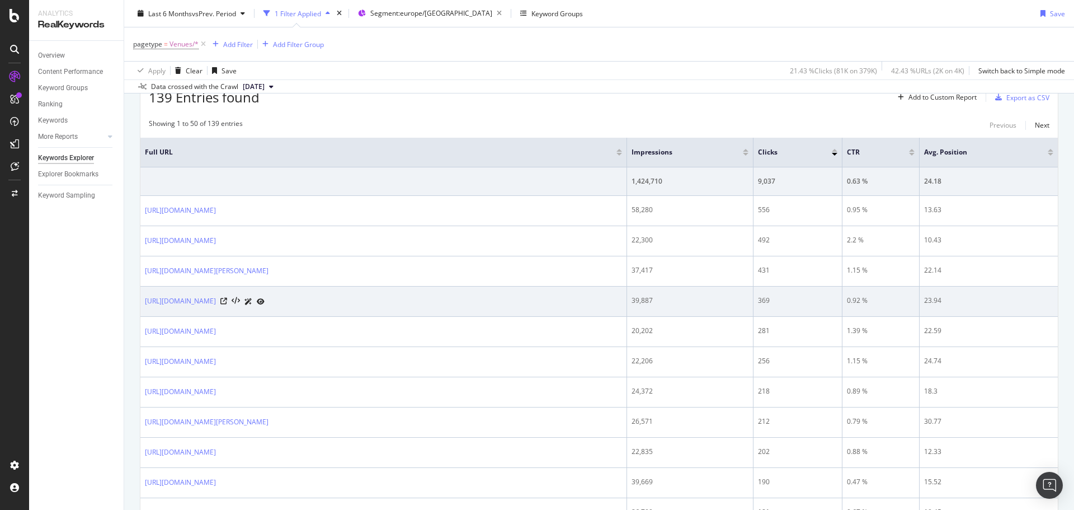
scroll to position [404, 0]
